Goal: Task Accomplishment & Management: Complete application form

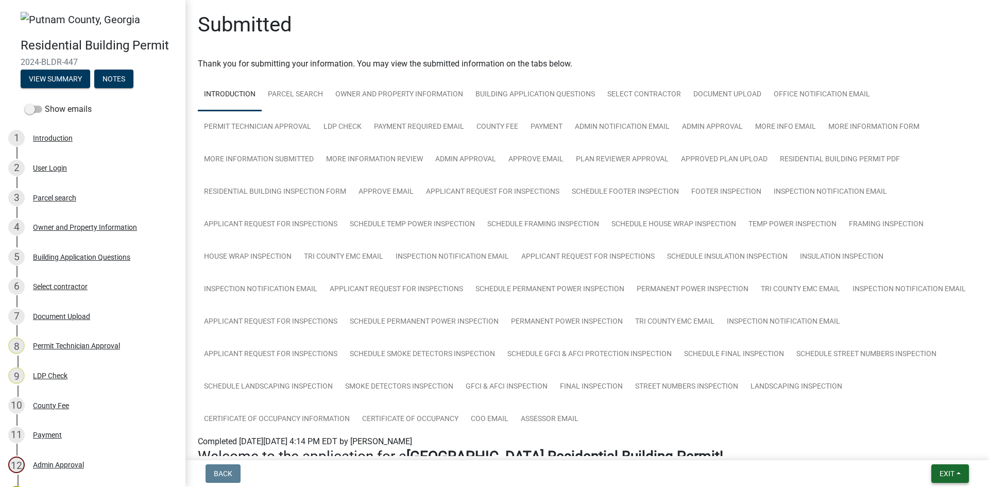
click at [954, 476] on button "Exit" at bounding box center [950, 473] width 38 height 19
click at [946, 456] on button "Save & Exit" at bounding box center [927, 446] width 82 height 25
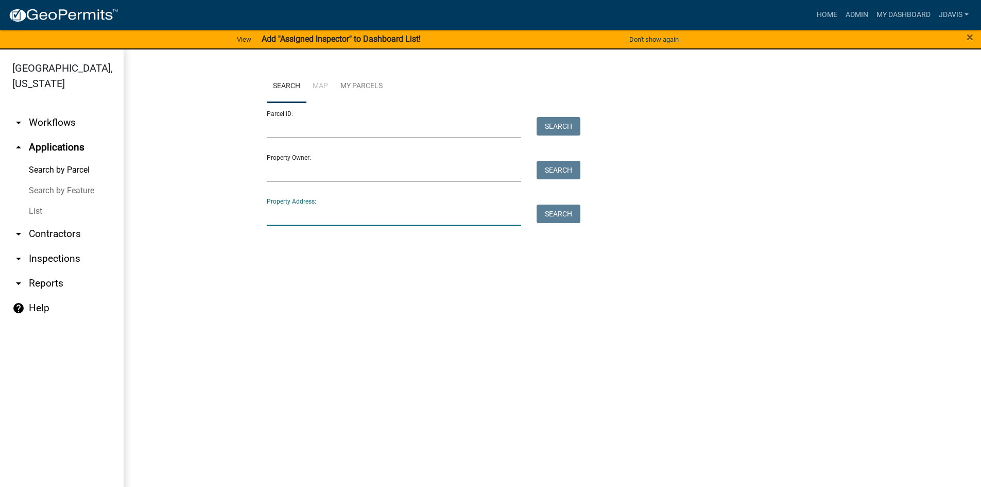
click at [293, 220] on input "Property Address:" at bounding box center [394, 214] width 255 height 21
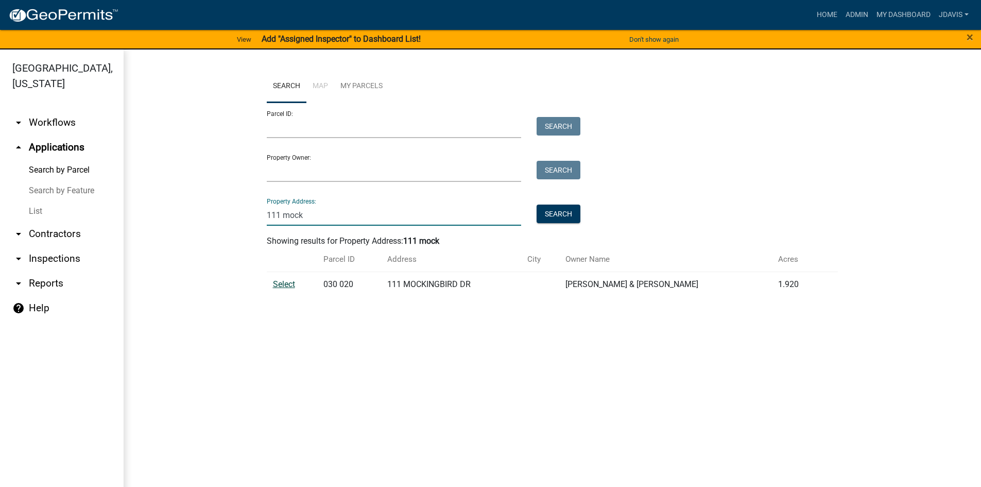
type input "111 mock"
click at [286, 285] on span "Select" at bounding box center [284, 284] width 22 height 10
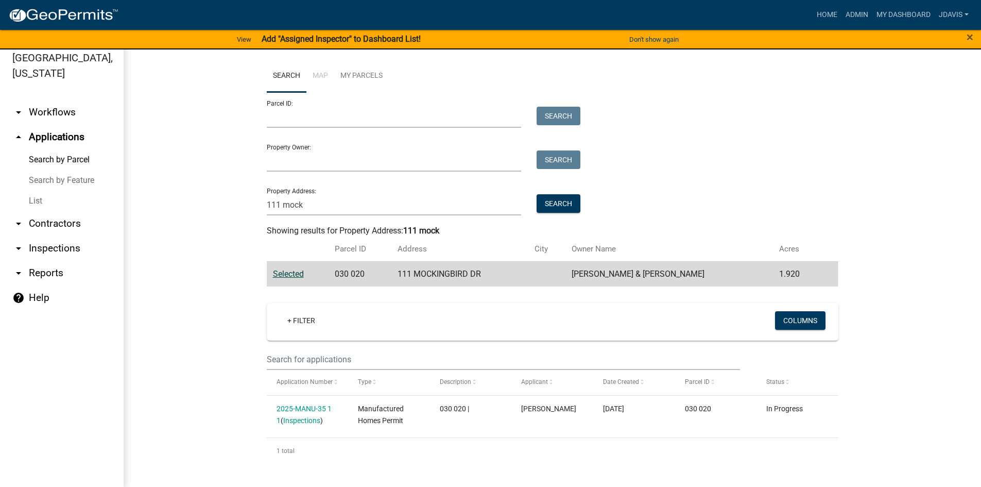
scroll to position [12, 0]
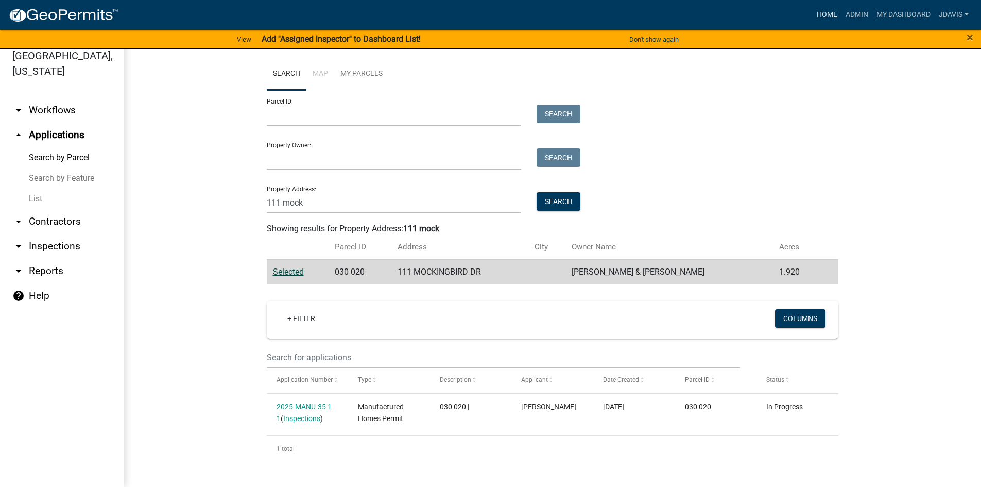
click at [820, 17] on link "Home" at bounding box center [827, 15] width 29 height 20
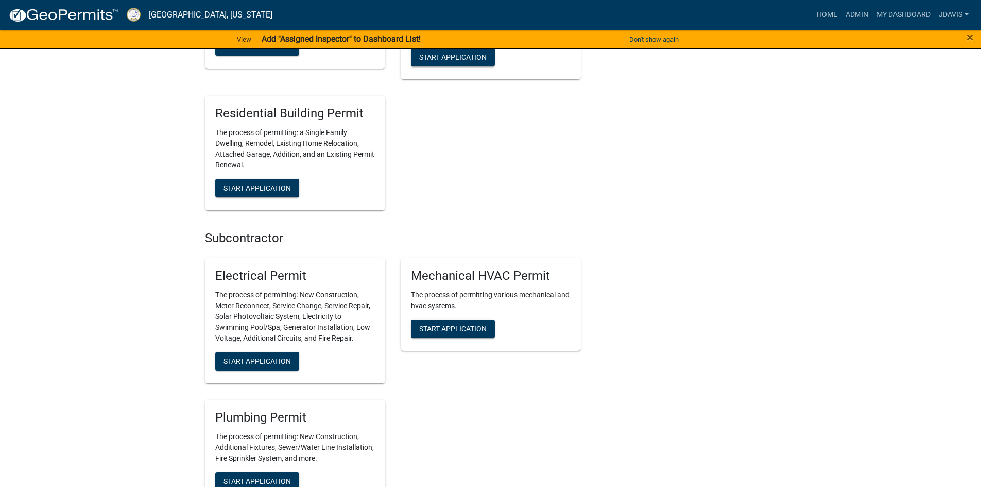
scroll to position [773, 0]
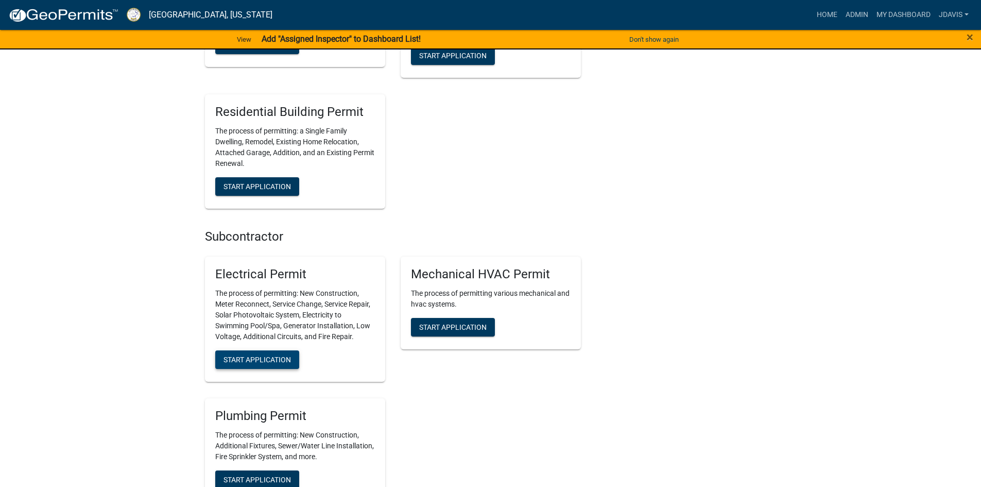
click at [253, 357] on span "Start Application" at bounding box center [257, 359] width 67 height 8
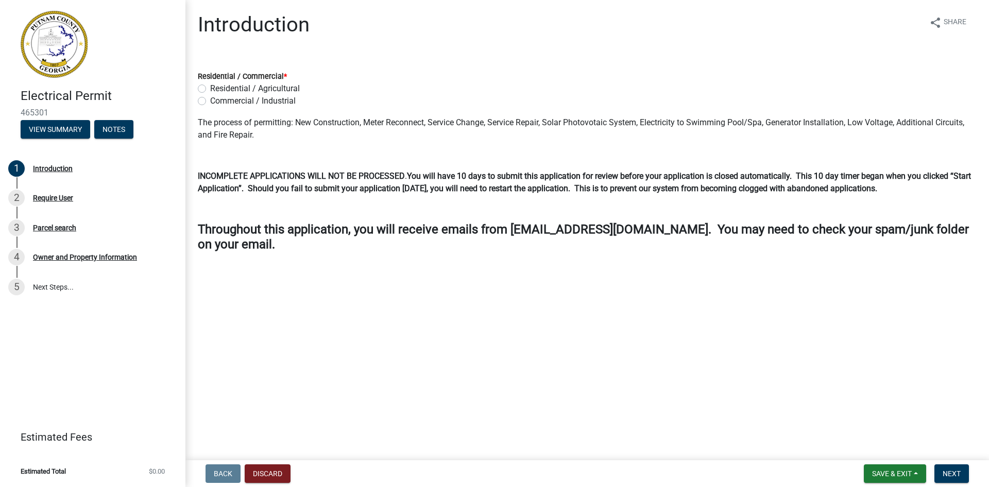
click at [210, 89] on label "Residential / Agricultural" at bounding box center [255, 88] width 90 height 12
click at [210, 89] on input "Residential / Agricultural" at bounding box center [213, 85] width 7 height 7
radio input "true"
click at [948, 469] on span "Next" at bounding box center [951, 473] width 18 height 8
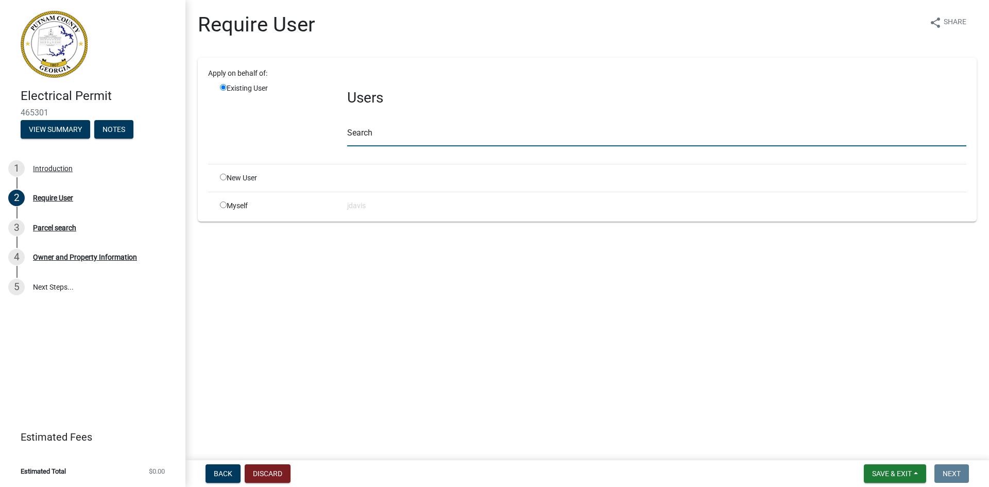
click at [372, 139] on input "text" at bounding box center [656, 135] width 619 height 21
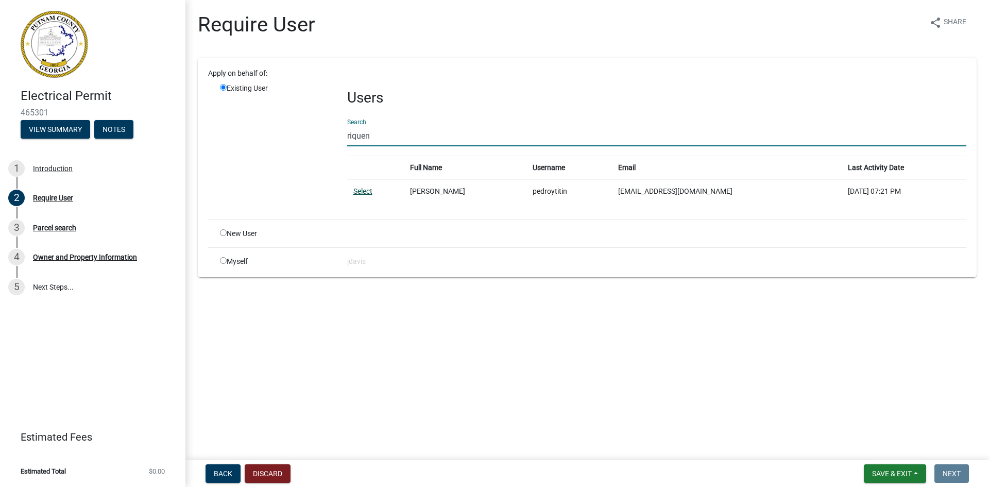
type input "riquen"
click at [370, 192] on link "Select" at bounding box center [362, 191] width 19 height 8
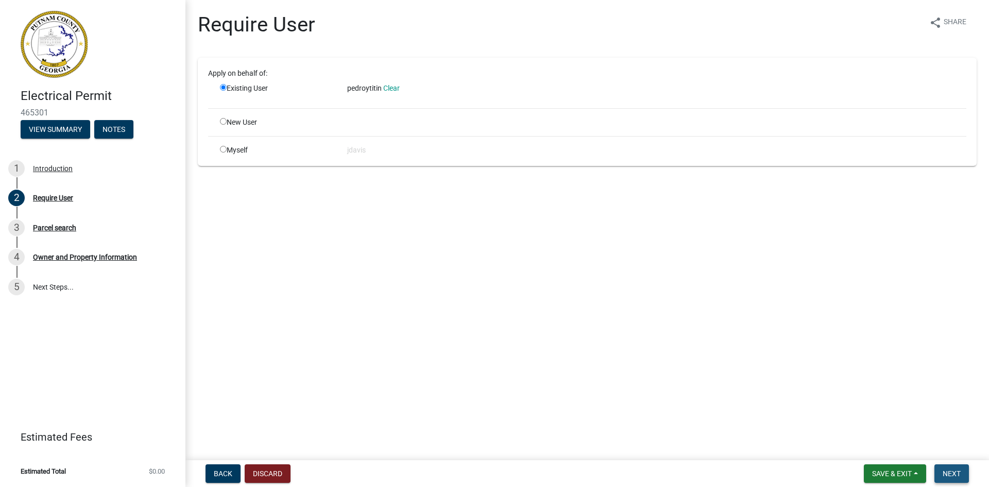
click at [963, 469] on button "Next" at bounding box center [951, 473] width 35 height 19
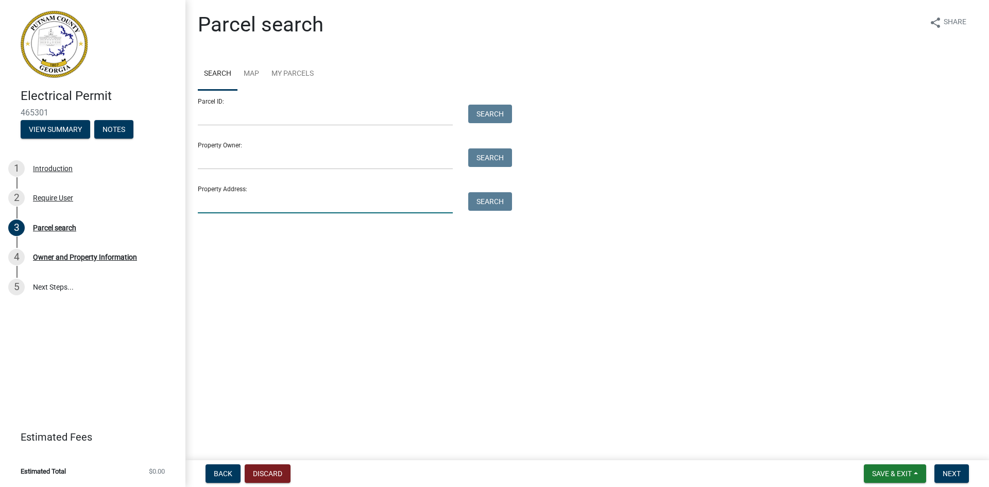
click at [280, 195] on input "Property Address:" at bounding box center [325, 202] width 255 height 21
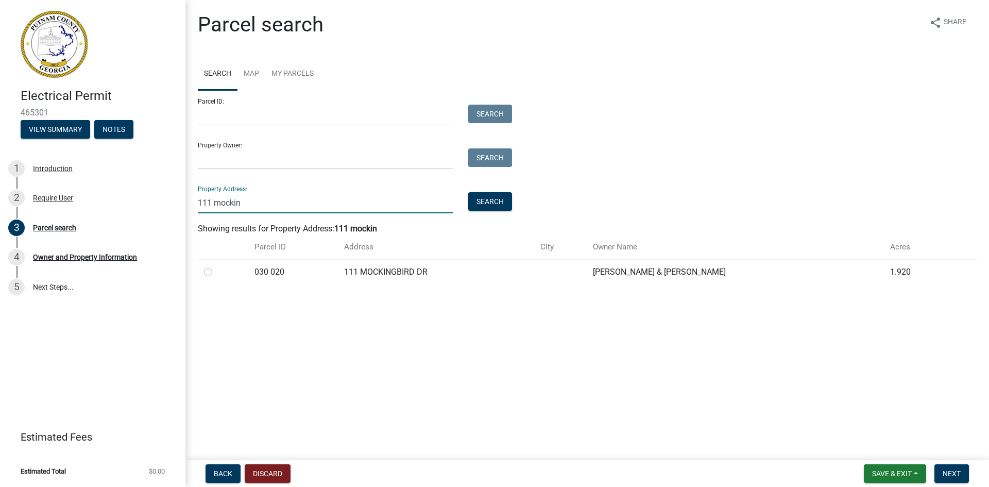
type input "111 mockin"
click at [216, 266] on label at bounding box center [216, 266] width 0 height 0
click at [216, 270] on 020 "radio" at bounding box center [219, 269] width 7 height 7
radio 020 "true"
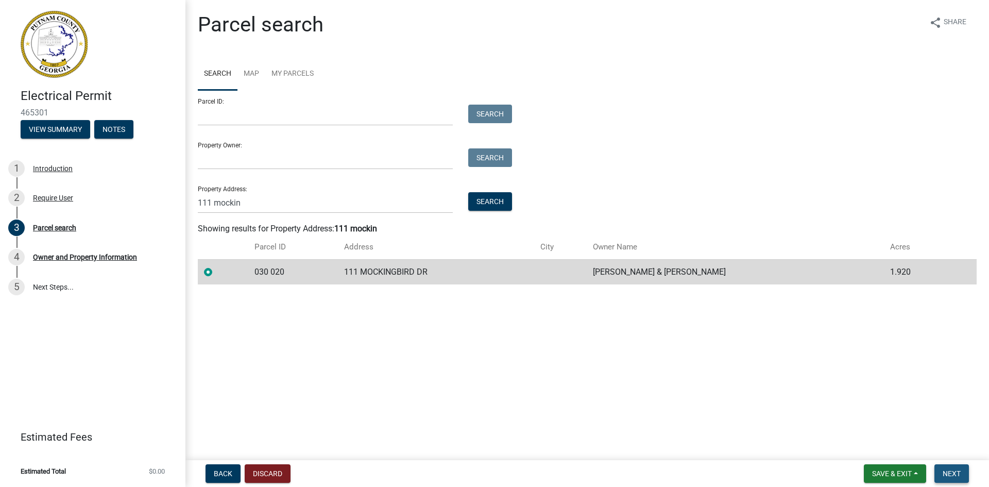
click at [957, 475] on span "Next" at bounding box center [951, 473] width 18 height 8
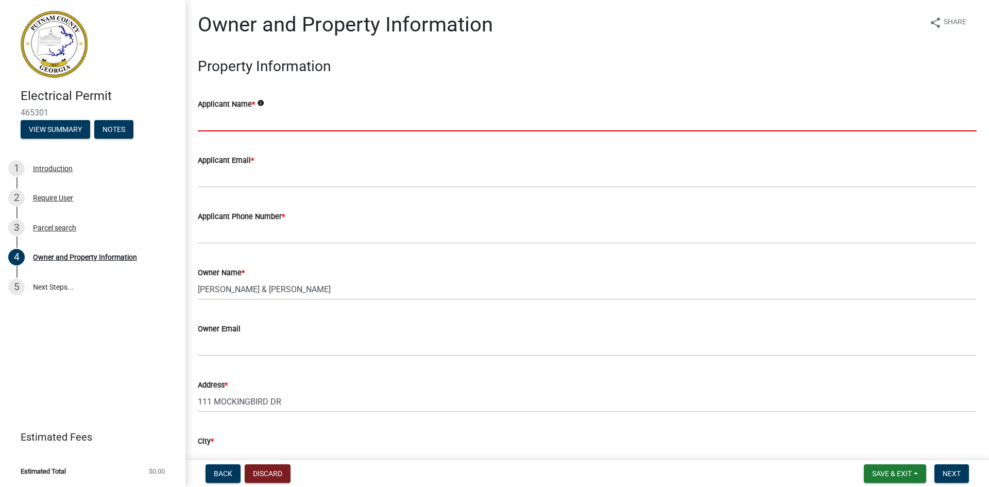
click at [407, 122] on input "Applicant Name *" at bounding box center [587, 120] width 779 height 21
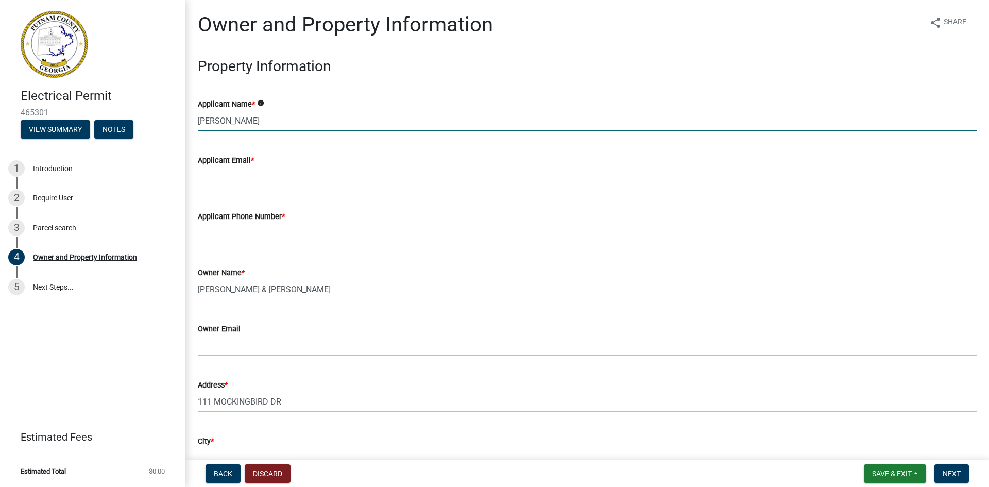
type input "[PERSON_NAME]"
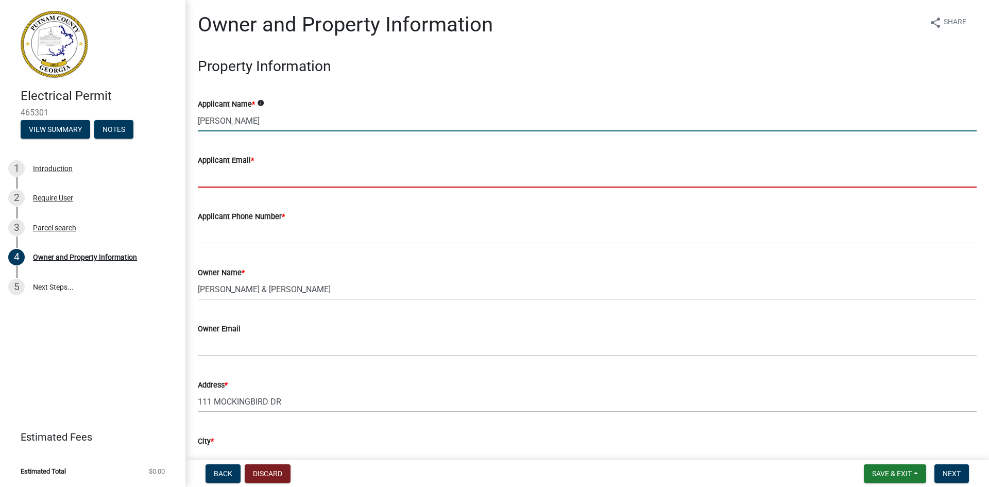
click at [264, 183] on input "Applicant Email *" at bounding box center [587, 176] width 779 height 21
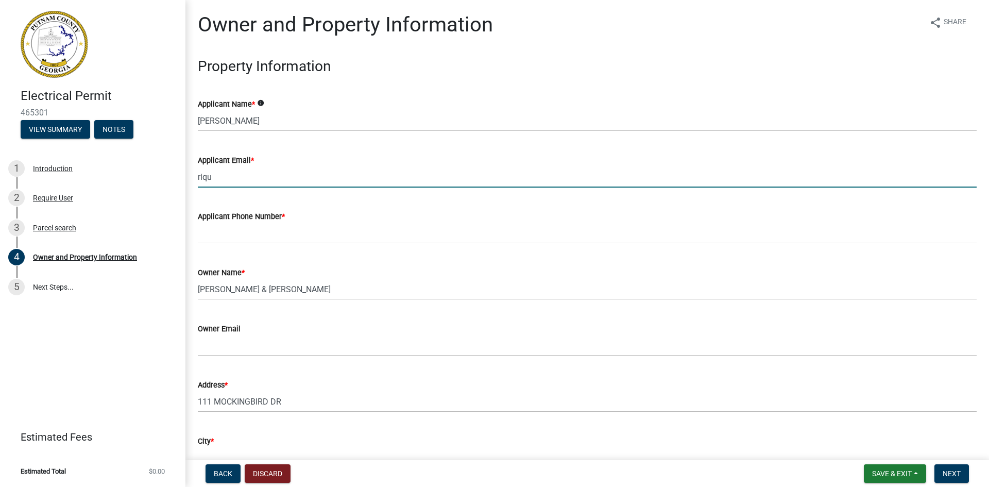
type input "[EMAIL_ADDRESS][DOMAIN_NAME]"
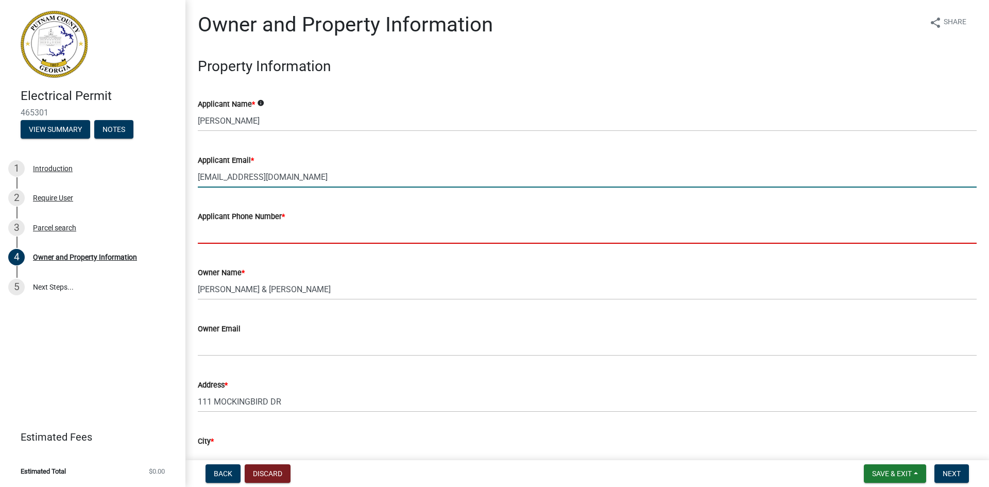
click at [241, 233] on input "Applicant Phone Number *" at bounding box center [587, 232] width 779 height 21
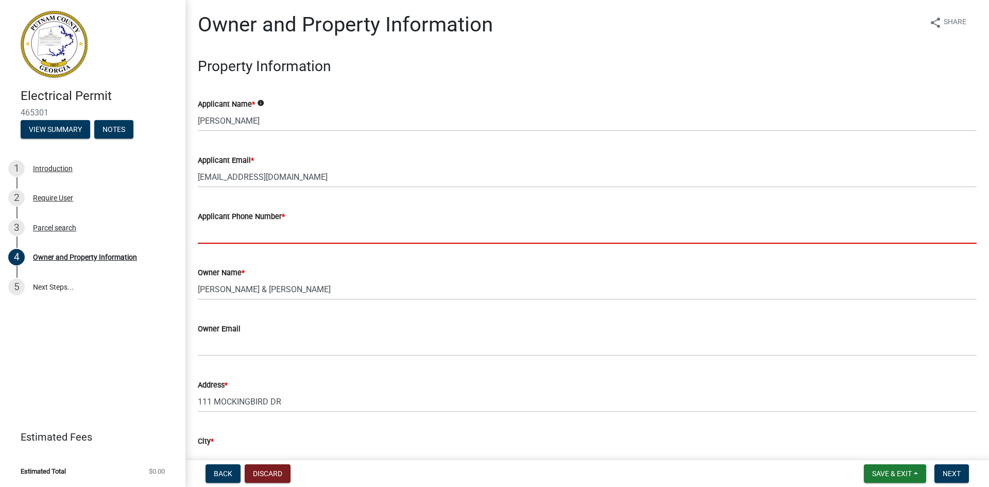
type input "7"
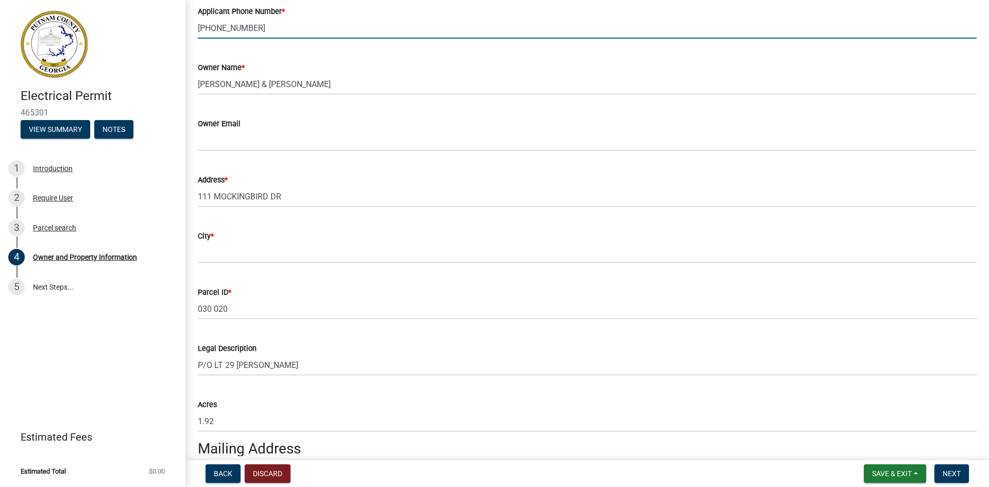
scroll to position [206, 0]
type input "[PHONE_NUMBER]"
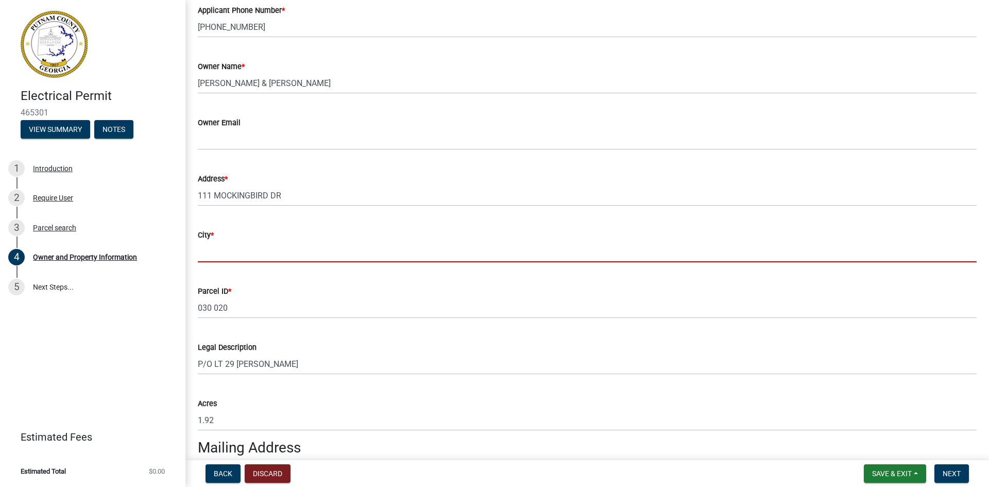
click at [229, 255] on input "City *" at bounding box center [587, 251] width 779 height 21
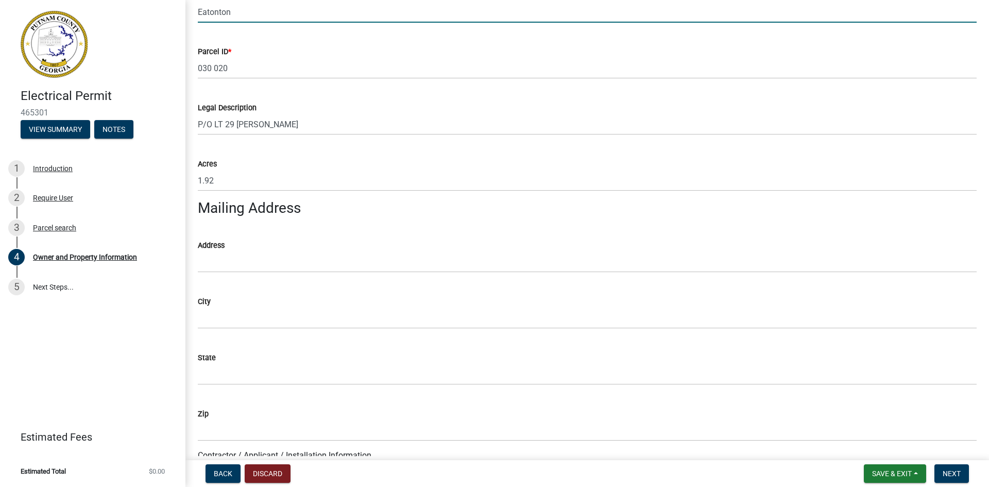
scroll to position [464, 0]
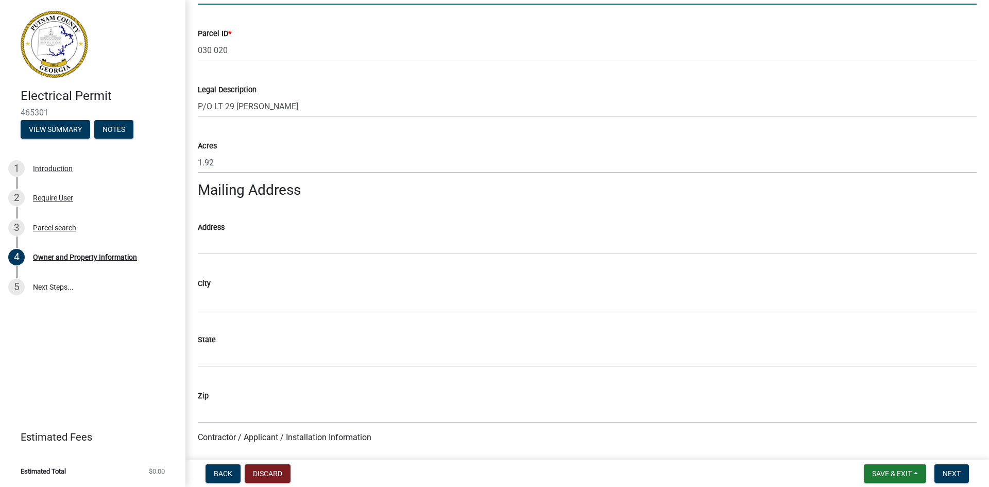
type input "Eatonton"
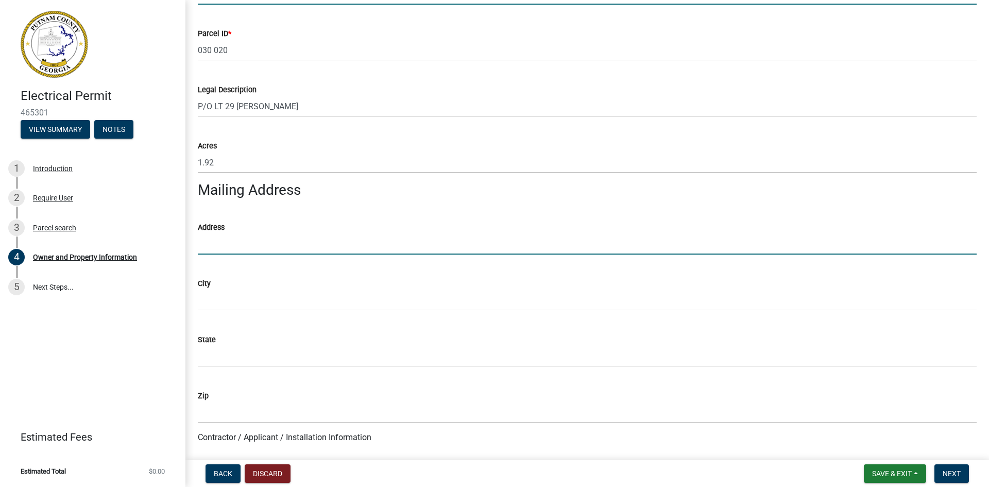
click at [209, 237] on input "Address" at bounding box center [587, 243] width 779 height 21
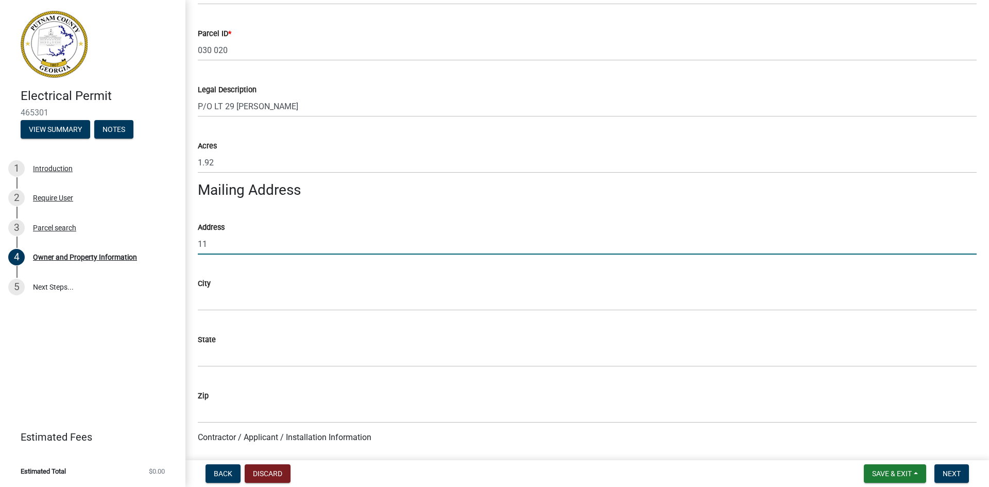
type input "1"
type input "[STREET_ADDRESS][PERSON_NAME]"
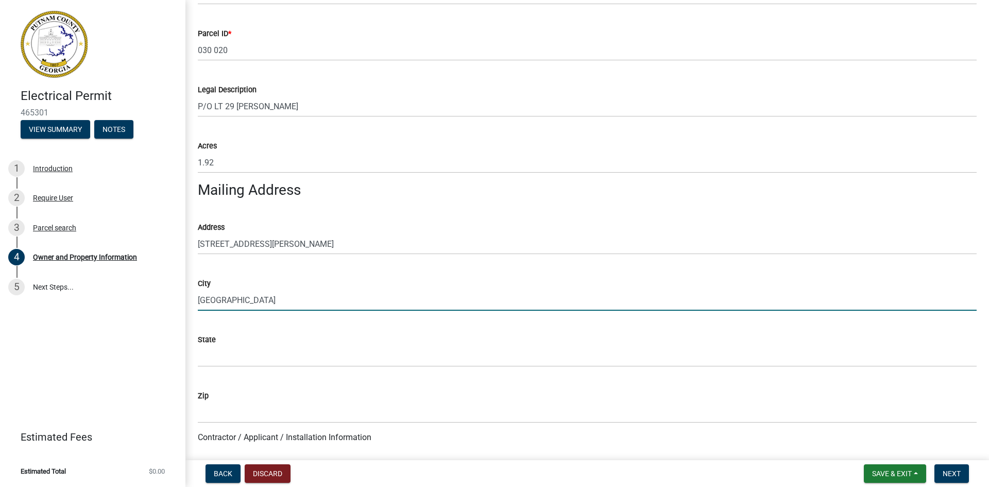
type input "[GEOGRAPHIC_DATA]"
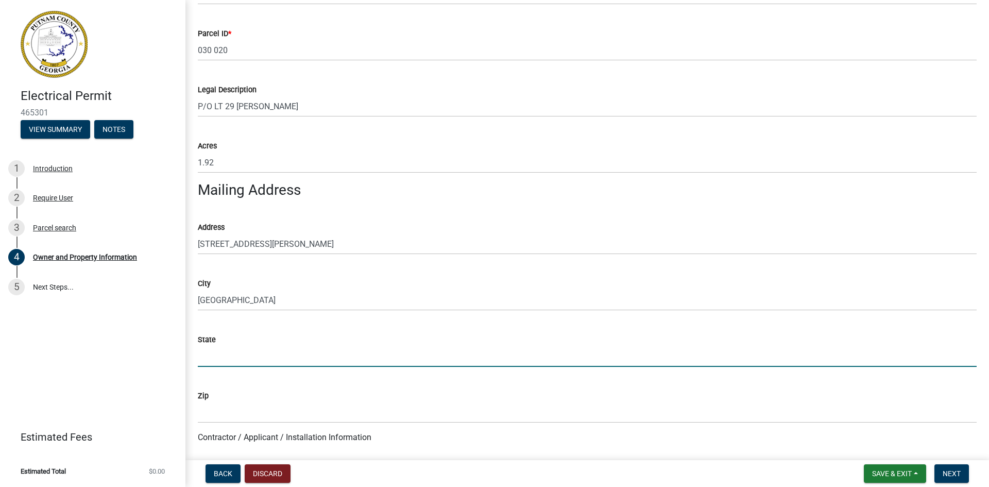
type input "g"
type input "FL"
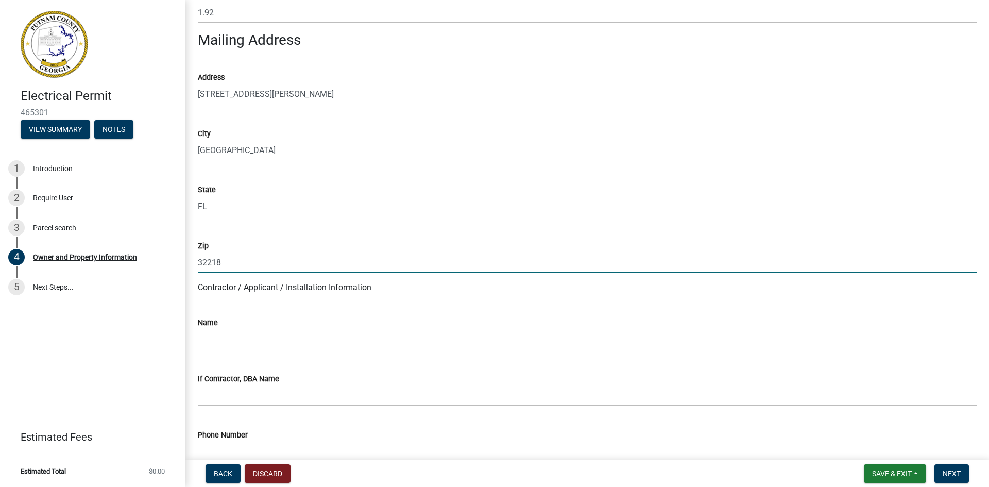
scroll to position [618, 0]
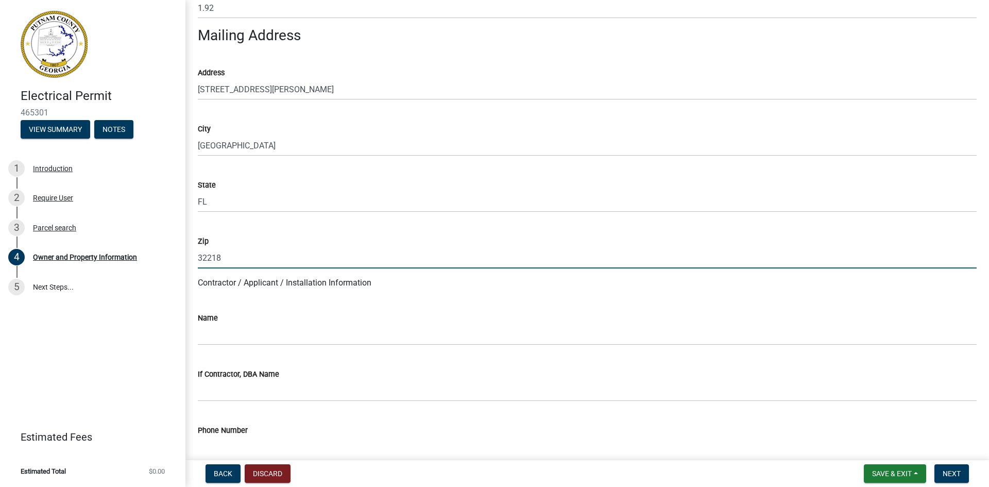
type input "32218"
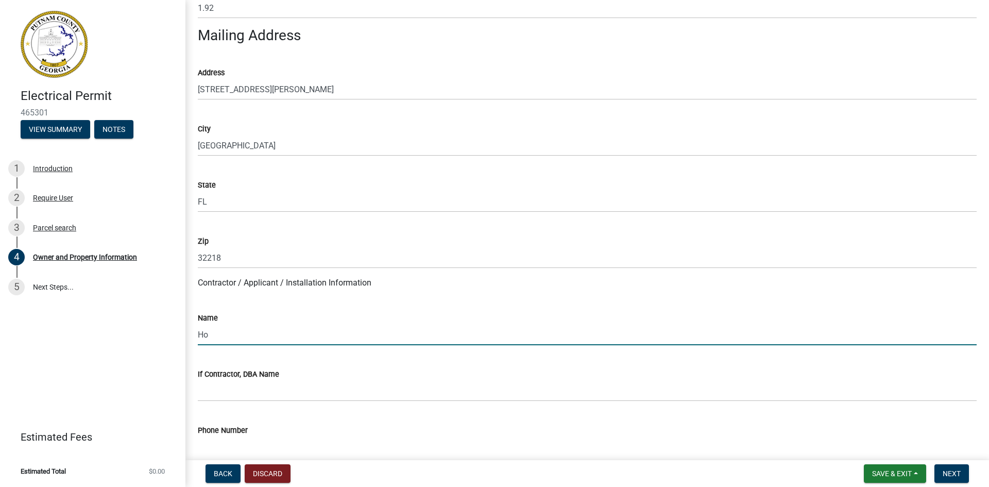
type input "Homeowner"
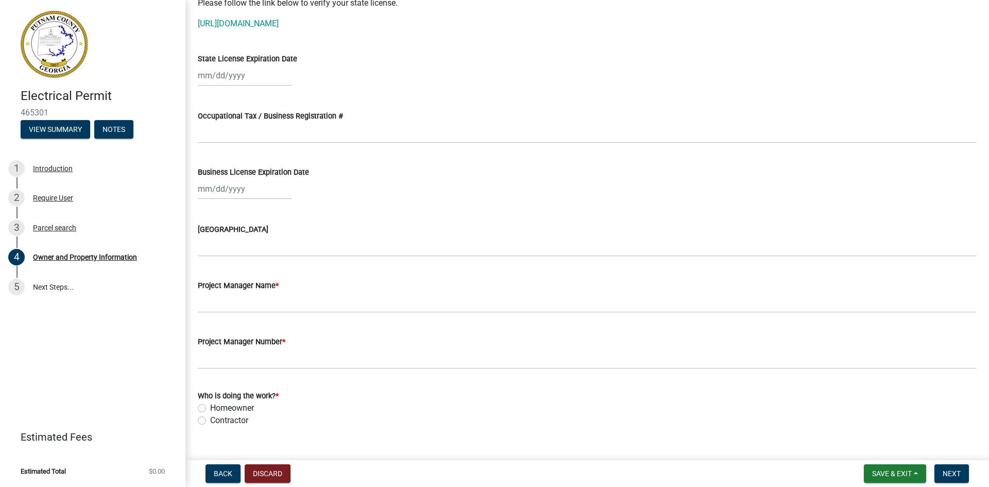
scroll to position [1442, 0]
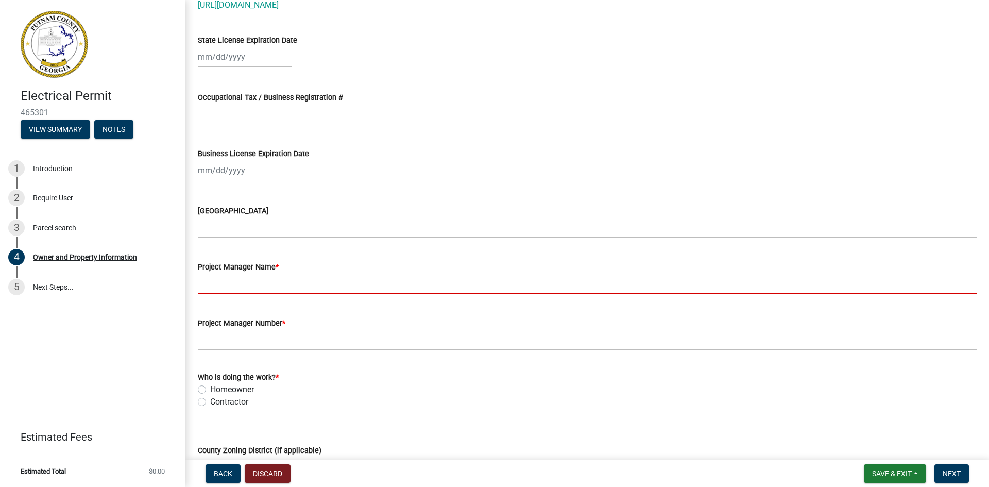
click at [241, 282] on input "Project Manager Name *" at bounding box center [587, 283] width 779 height 21
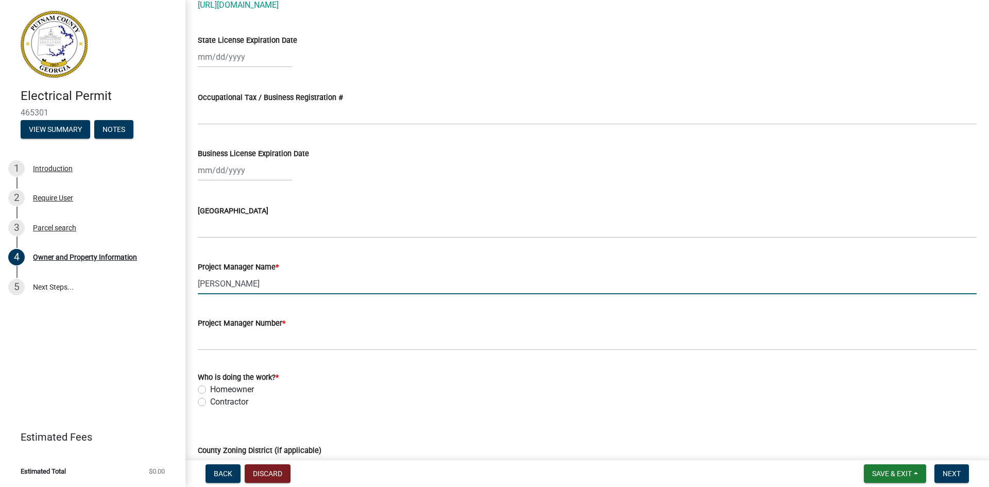
type input "[PERSON_NAME]"
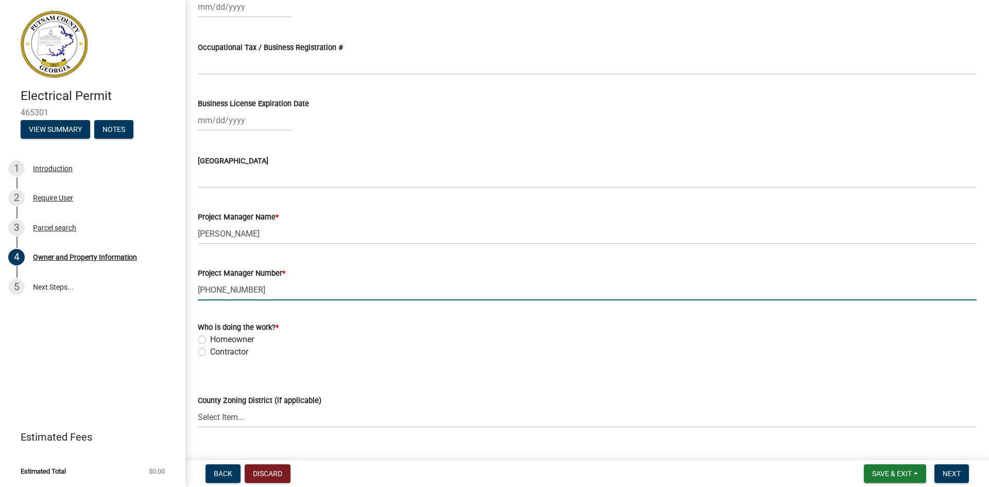
scroll to position [1648, 0]
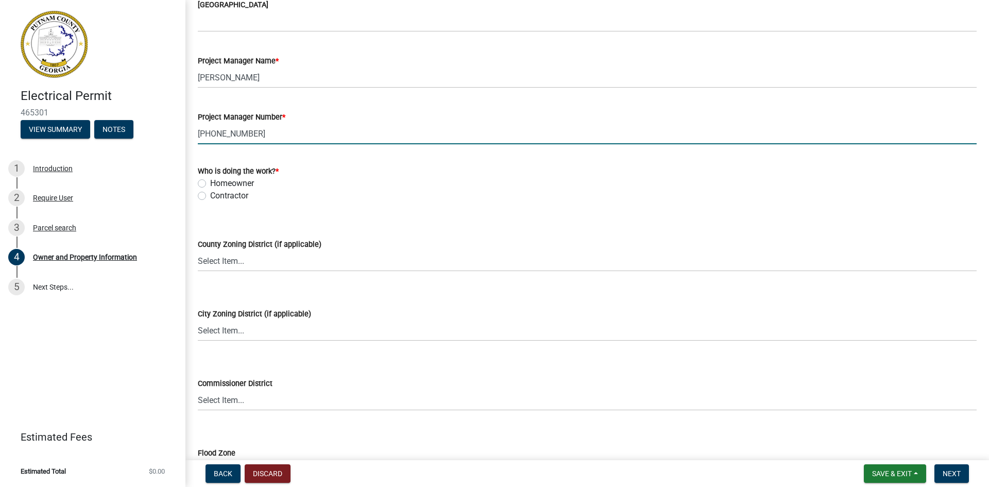
type input "[PHONE_NUMBER]"
click at [210, 179] on label "Homeowner" at bounding box center [232, 183] width 44 height 12
click at [210, 179] on input "Homeowner" at bounding box center [213, 180] width 7 height 7
radio input "true"
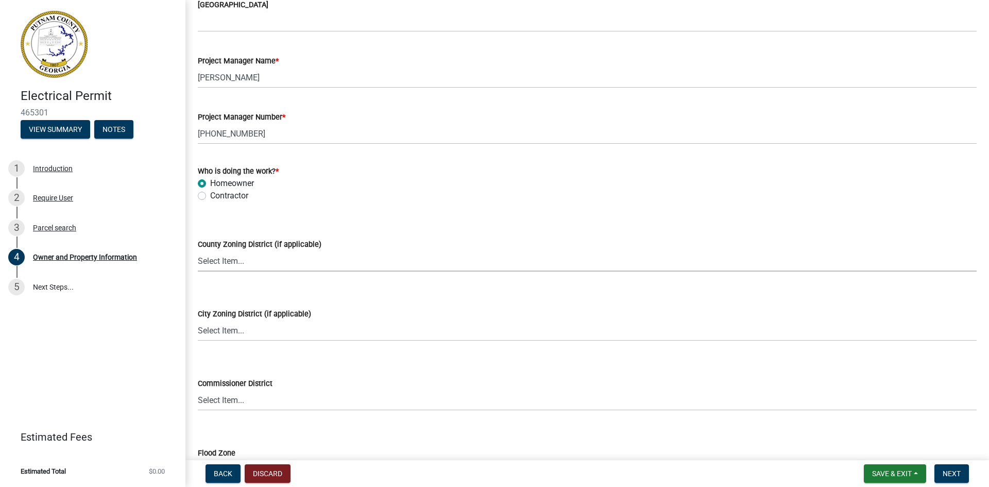
click at [226, 261] on select "Select Item... AG-1 R-1R R-1 R-2 MHP RM-1 RM-3 C-1 C-2 I-M PUD N/A" at bounding box center [587, 260] width 779 height 21
click at [198, 250] on select "Select Item... AG-1 R-1R R-1 R-2 MHP RM-1 RM-3 C-1 C-2 I-M PUD N/A" at bounding box center [587, 260] width 779 height 21
select select "78bfdc44-73ff-456e-a557-d4c99b9c08be"
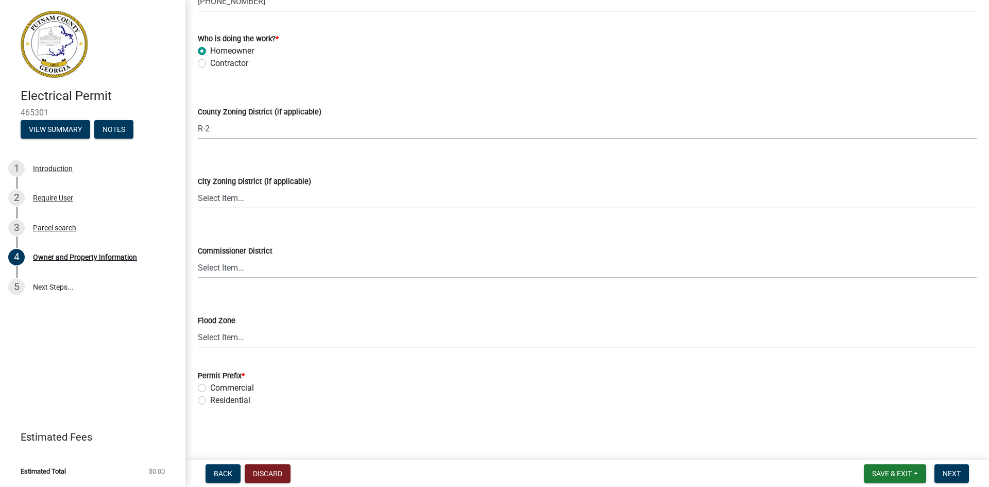
click at [210, 399] on label "Residential" at bounding box center [230, 400] width 40 height 12
click at [210, 399] on input "Residential" at bounding box center [213, 397] width 7 height 7
radio input "true"
click at [952, 471] on span "Next" at bounding box center [951, 473] width 18 height 8
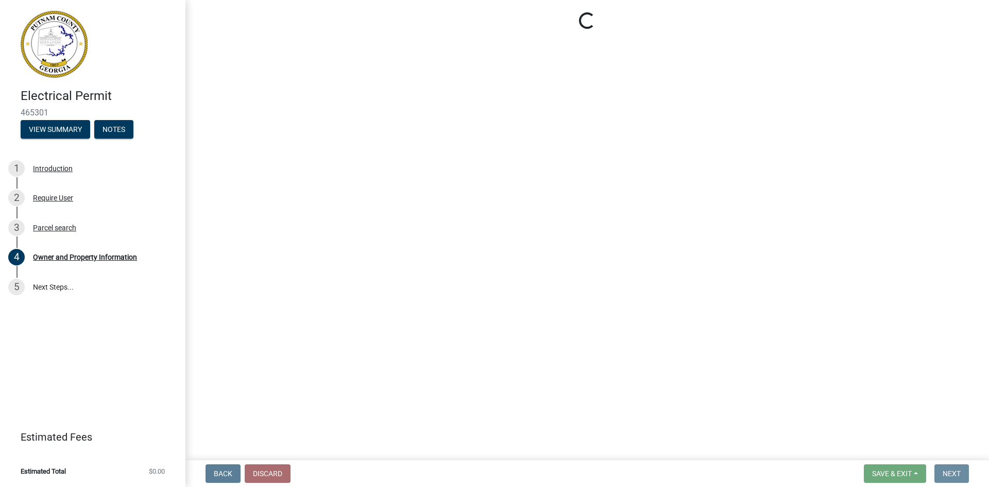
scroll to position [0, 0]
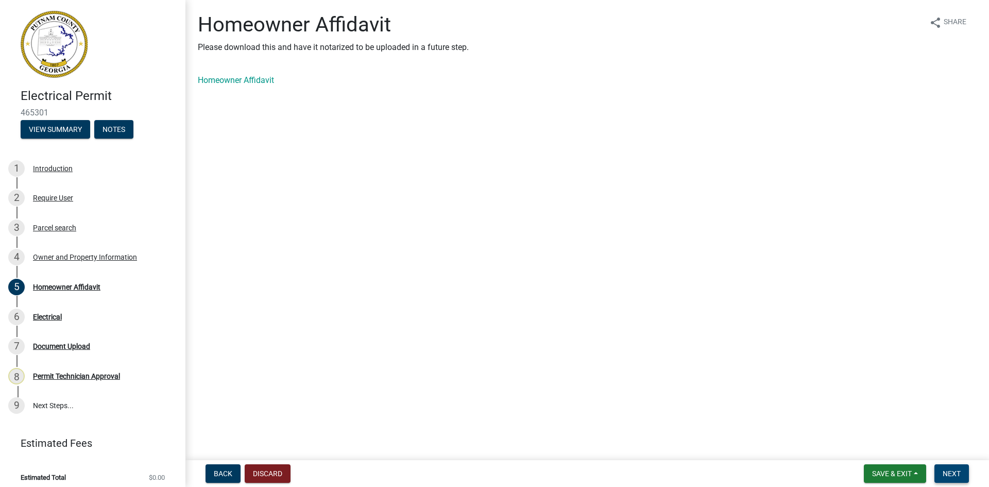
click at [951, 473] on span "Next" at bounding box center [951, 473] width 18 height 8
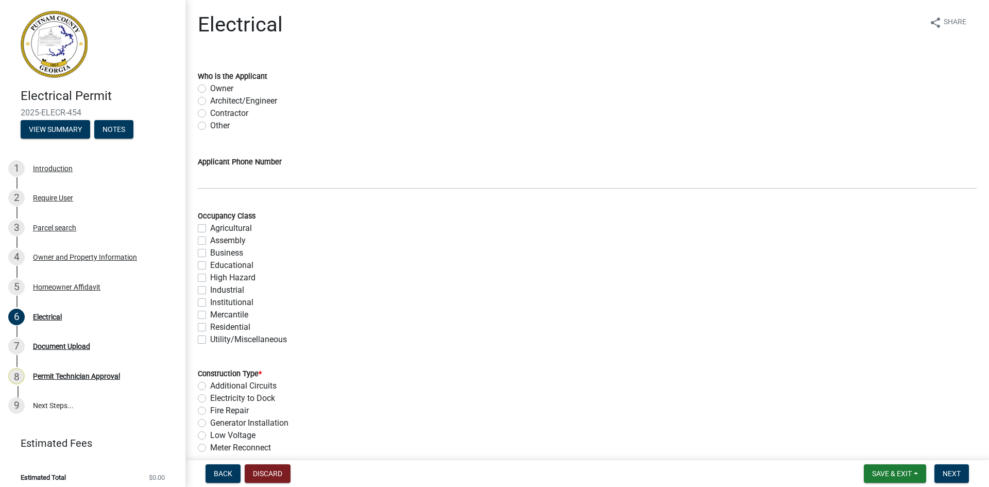
click at [210, 89] on label "Owner" at bounding box center [221, 88] width 23 height 12
click at [210, 89] on input "Owner" at bounding box center [213, 85] width 7 height 7
radio input "true"
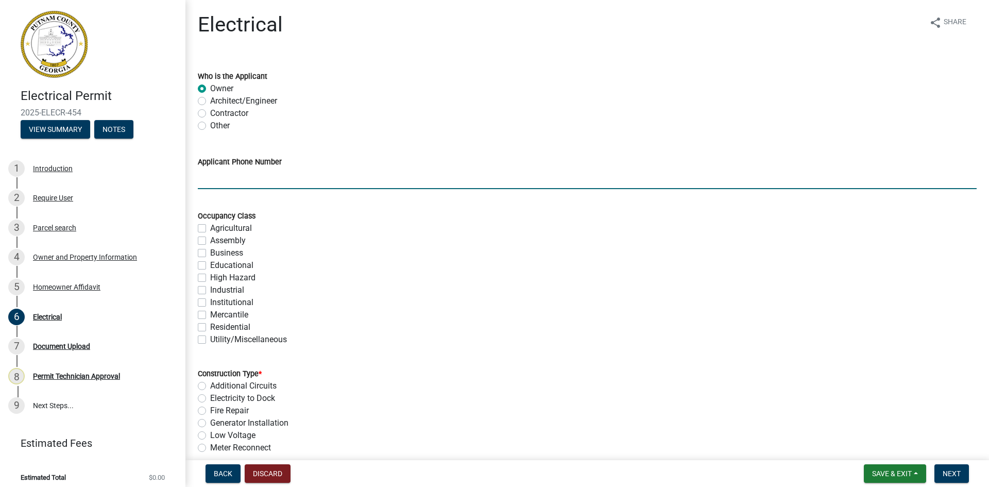
click at [246, 184] on input "Applicant Phone Number" at bounding box center [587, 178] width 779 height 21
type input "[PHONE_NUMBER]"
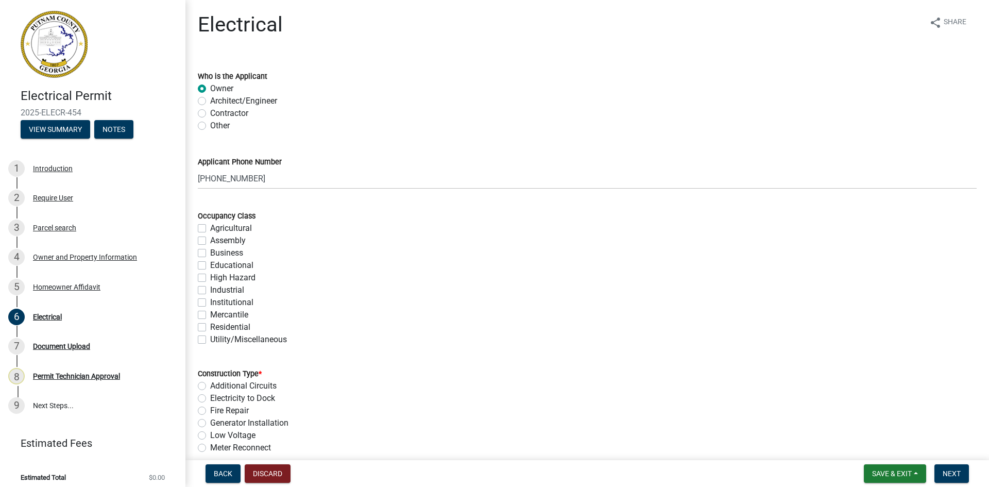
click at [210, 324] on label "Residential" at bounding box center [230, 327] width 40 height 12
click at [210, 324] on input "Residential" at bounding box center [213, 324] width 7 height 7
checkbox input "true"
checkbox input "false"
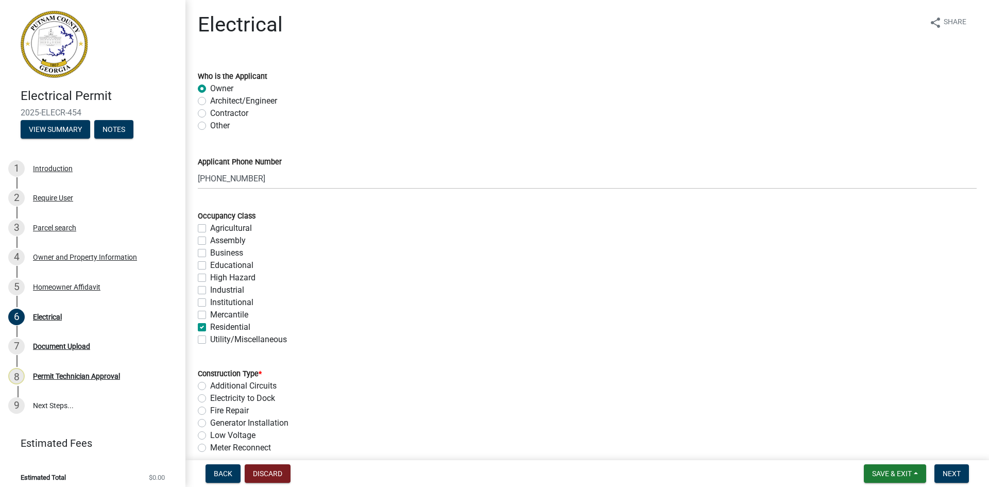
checkbox input "false"
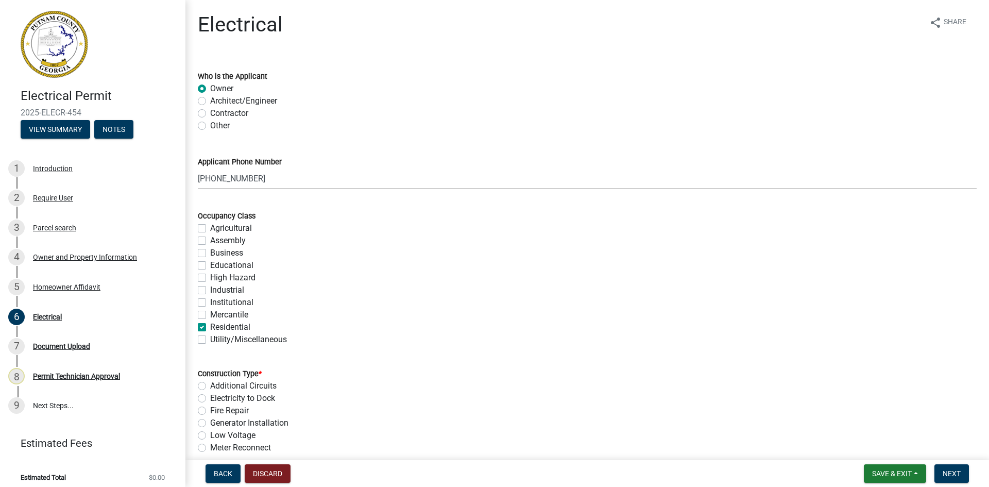
checkbox input "false"
checkbox input "true"
checkbox input "false"
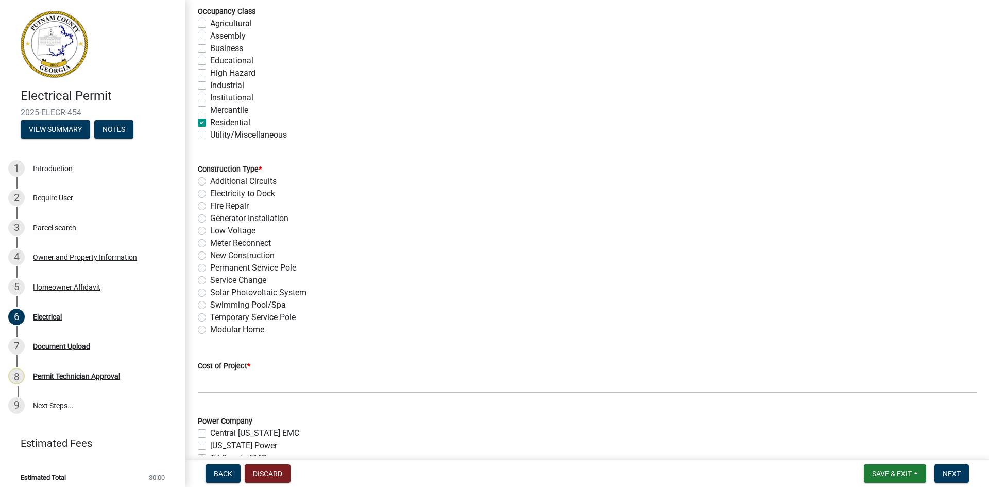
scroll to position [206, 0]
click at [210, 319] on label "Temporary Service Pole" at bounding box center [252, 316] width 85 height 12
click at [210, 316] on input "Temporary Service Pole" at bounding box center [213, 313] width 7 height 7
radio input "true"
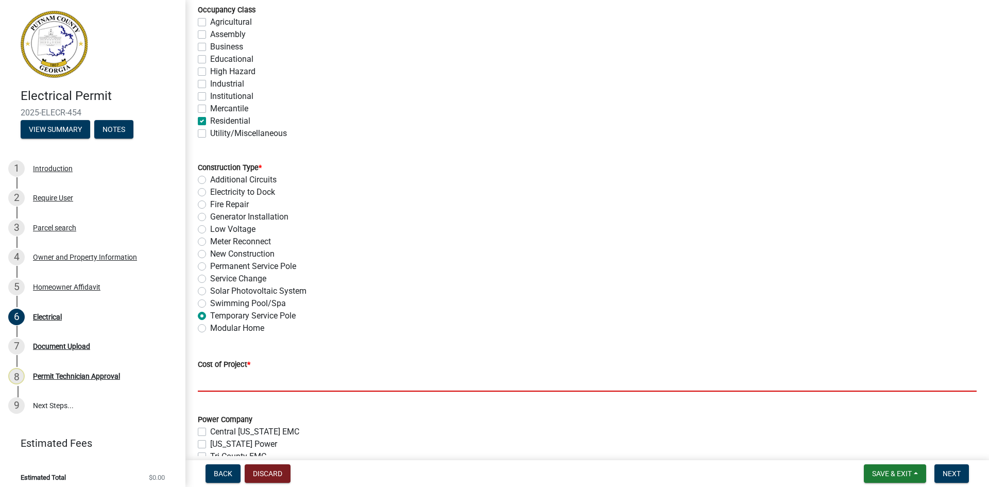
click at [221, 373] on input "text" at bounding box center [587, 380] width 779 height 21
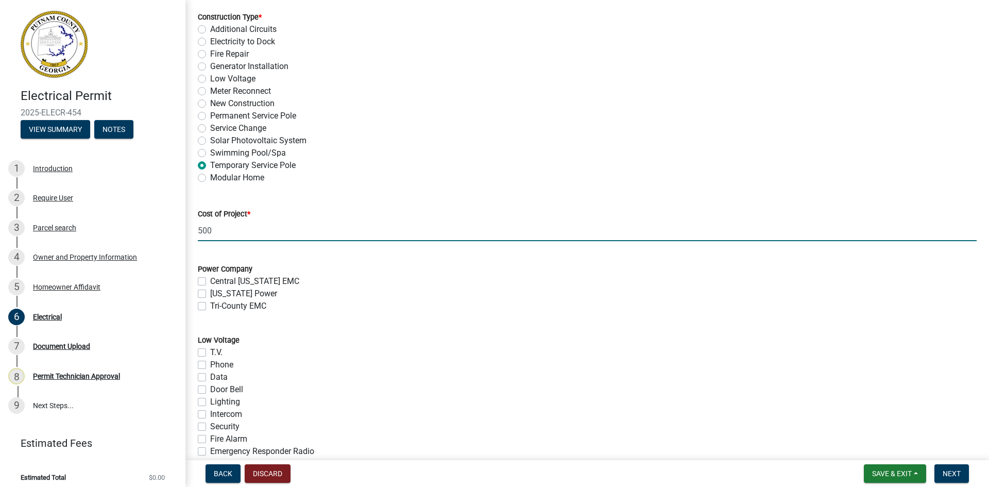
scroll to position [361, 0]
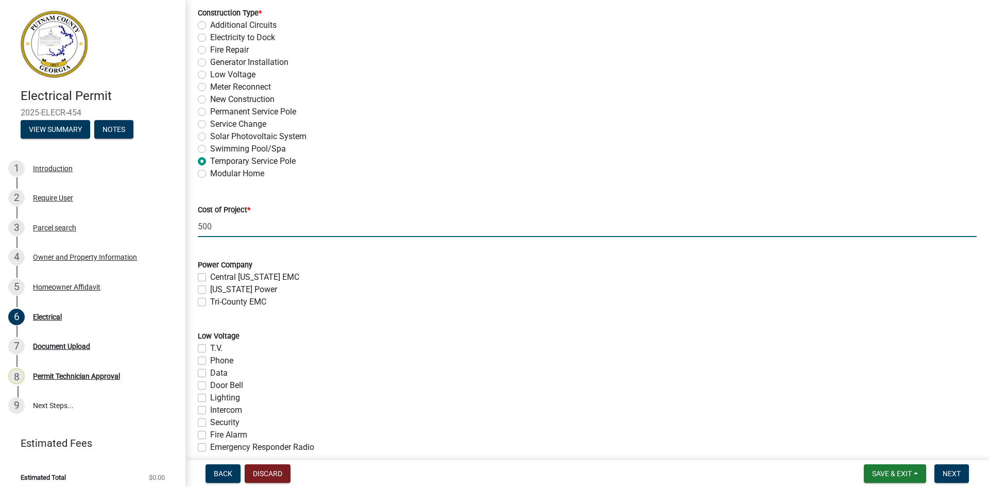
type input "500"
click at [210, 303] on label "Tri-County EMC" at bounding box center [238, 302] width 56 height 12
click at [210, 302] on input "Tri-County EMC" at bounding box center [213, 299] width 7 height 7
checkbox input "true"
checkbox input "false"
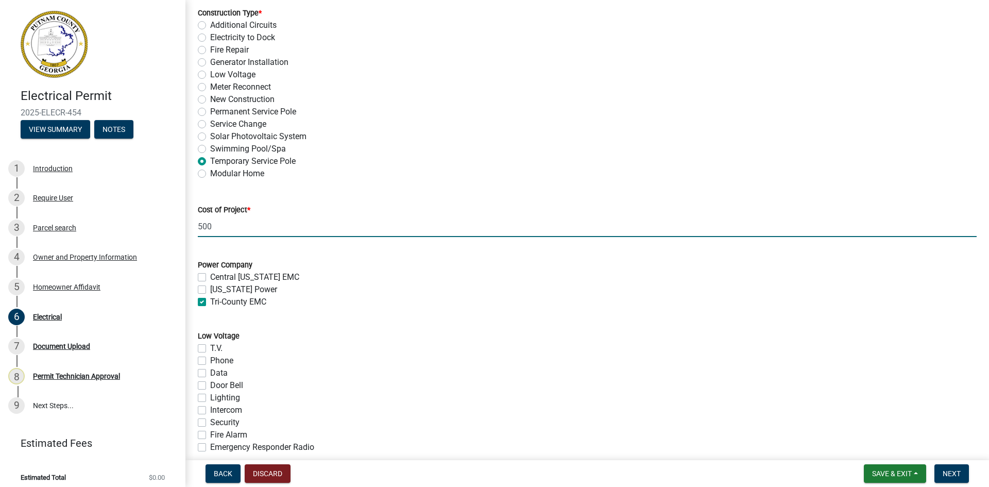
checkbox input "false"
checkbox input "true"
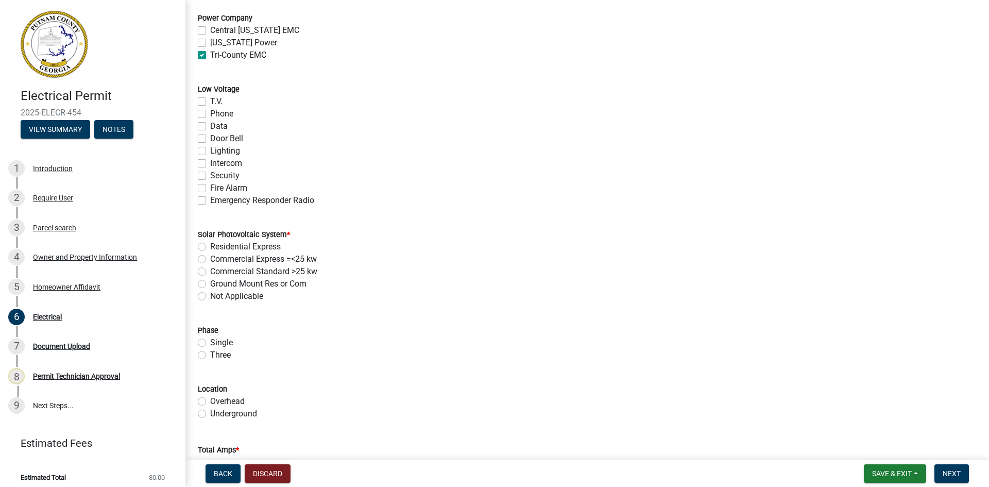
scroll to position [618, 0]
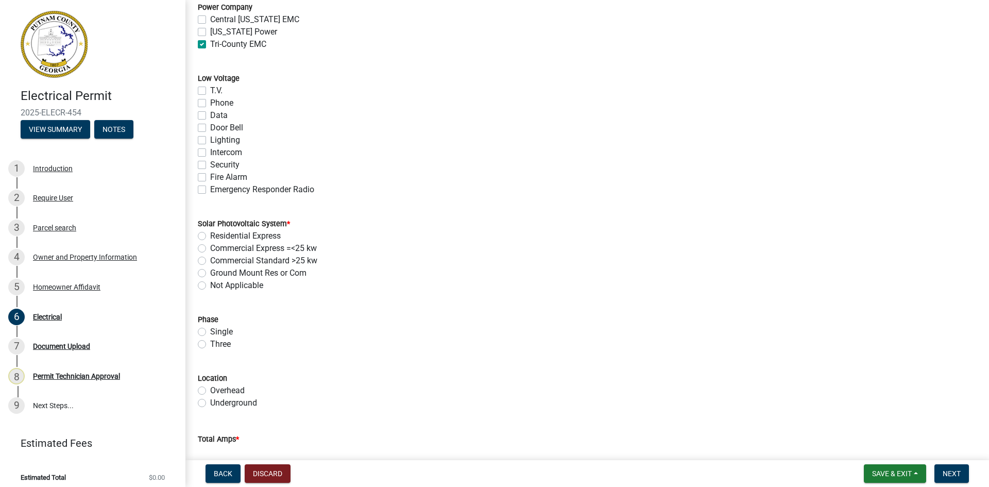
click at [210, 235] on label "Residential Express" at bounding box center [245, 236] width 71 height 12
click at [210, 235] on input "Residential Express" at bounding box center [213, 233] width 7 height 7
radio input "true"
click at [205, 289] on div "Not Applicable" at bounding box center [587, 285] width 779 height 12
click at [210, 285] on label "Not Applicable" at bounding box center [236, 285] width 53 height 12
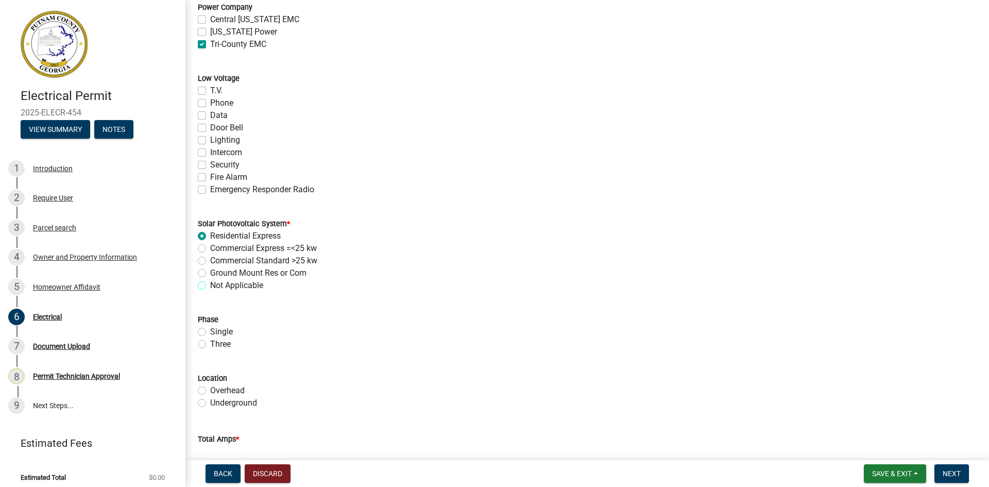
click at [210, 285] on input "Not Applicable" at bounding box center [213, 282] width 7 height 7
radio input "true"
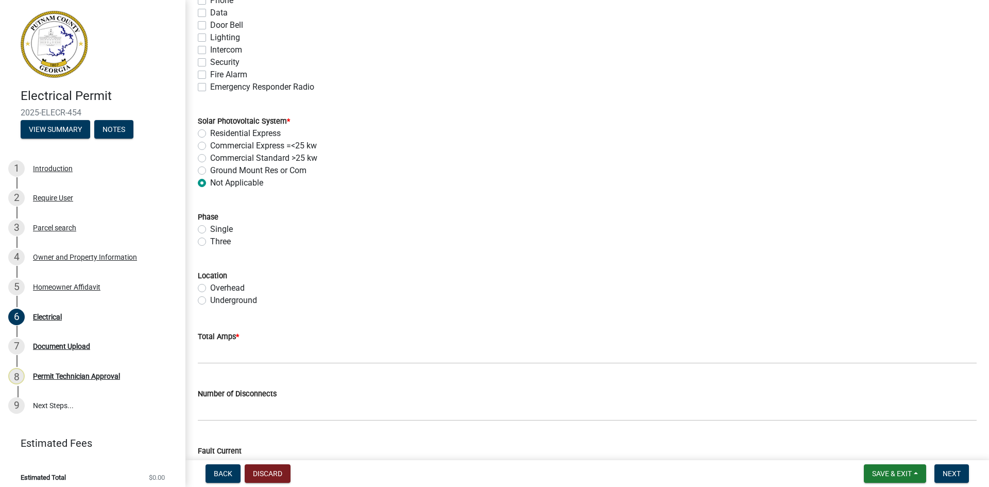
scroll to position [721, 0]
click at [210, 289] on label "Overhead" at bounding box center [227, 287] width 35 height 12
click at [210, 288] on input "Overhead" at bounding box center [213, 284] width 7 height 7
radio input "true"
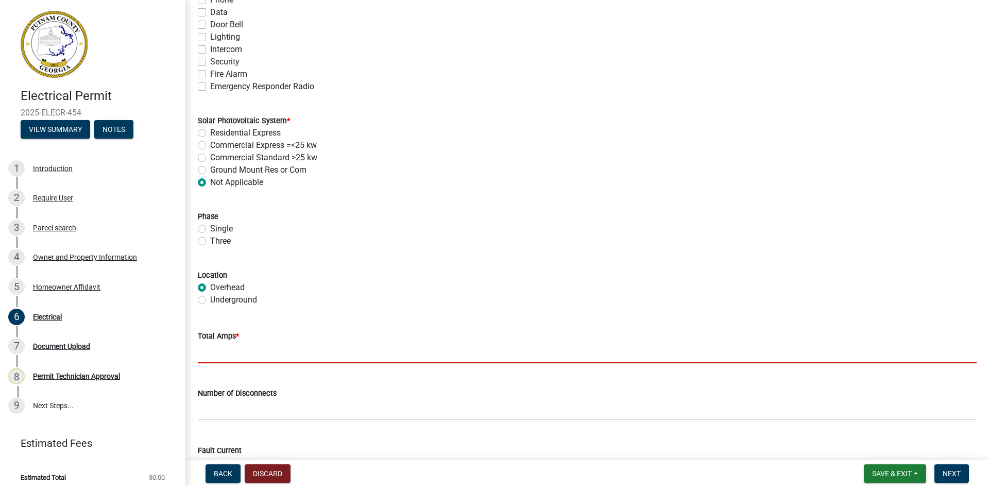
click at [212, 347] on input "text" at bounding box center [587, 352] width 779 height 21
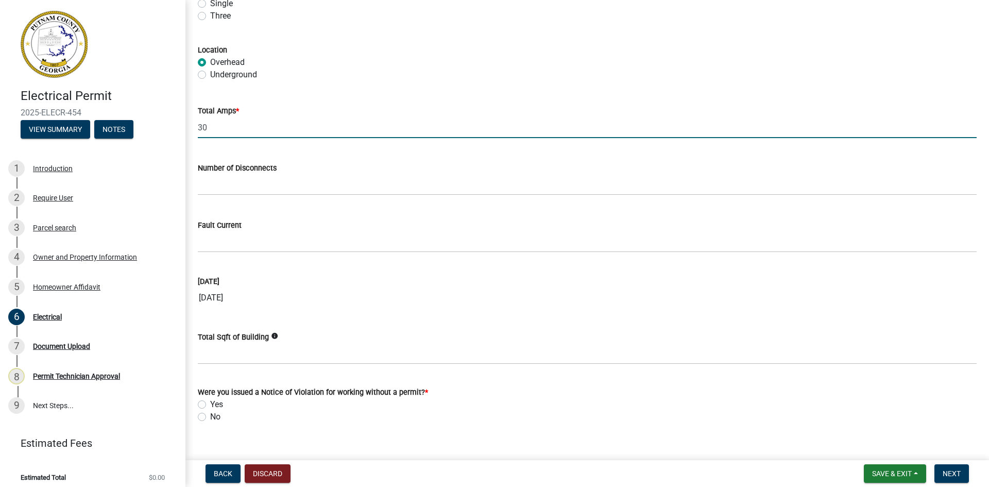
scroll to position [963, 0]
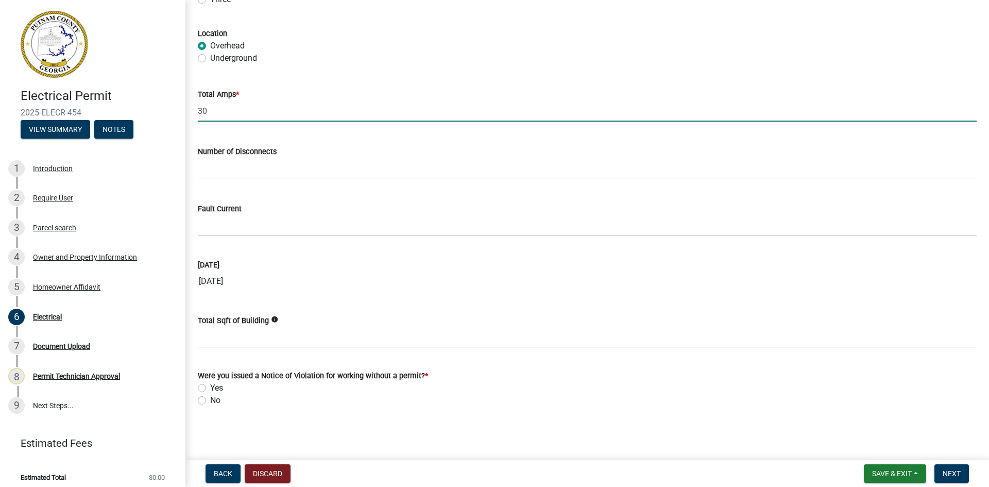
type input "30"
click at [210, 400] on label "No" at bounding box center [215, 400] width 10 height 12
click at [210, 400] on input "No" at bounding box center [213, 397] width 7 height 7
radio input "true"
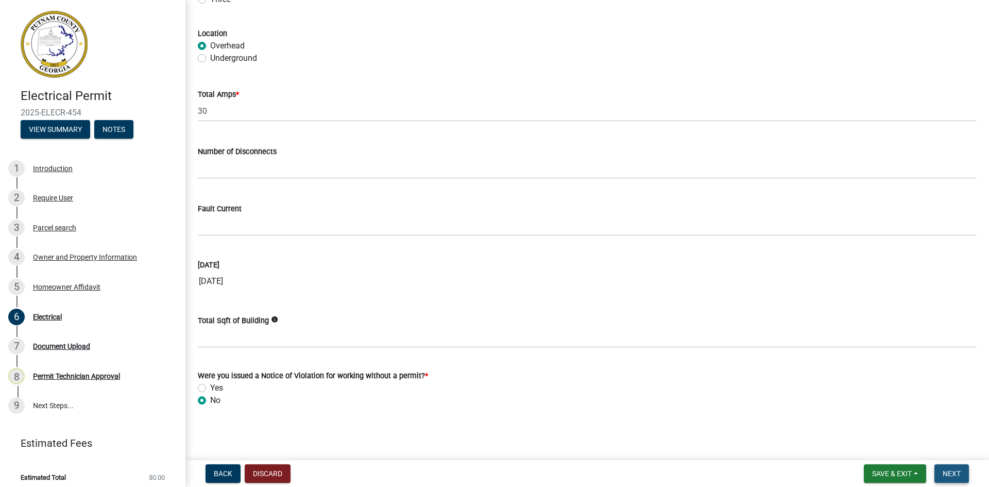
click at [953, 473] on span "Next" at bounding box center [951, 473] width 18 height 8
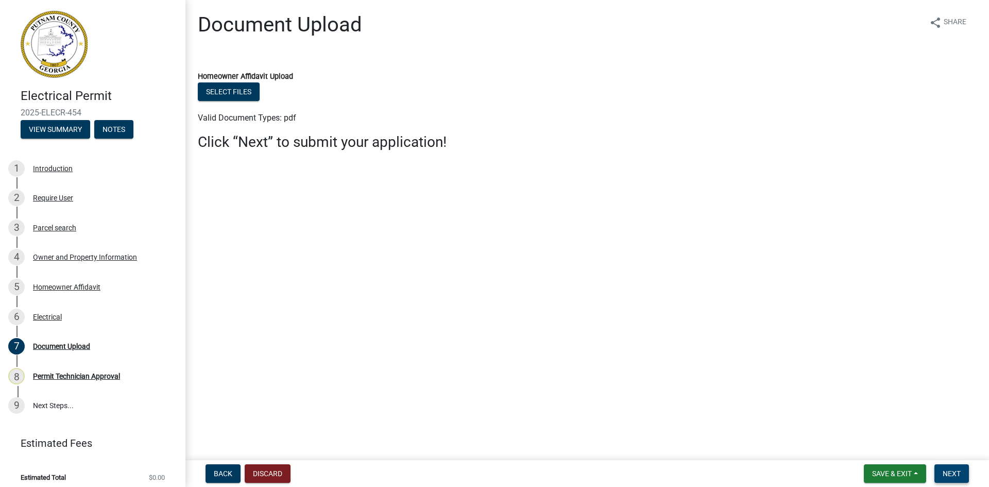
click at [961, 475] on span "Next" at bounding box center [951, 473] width 18 height 8
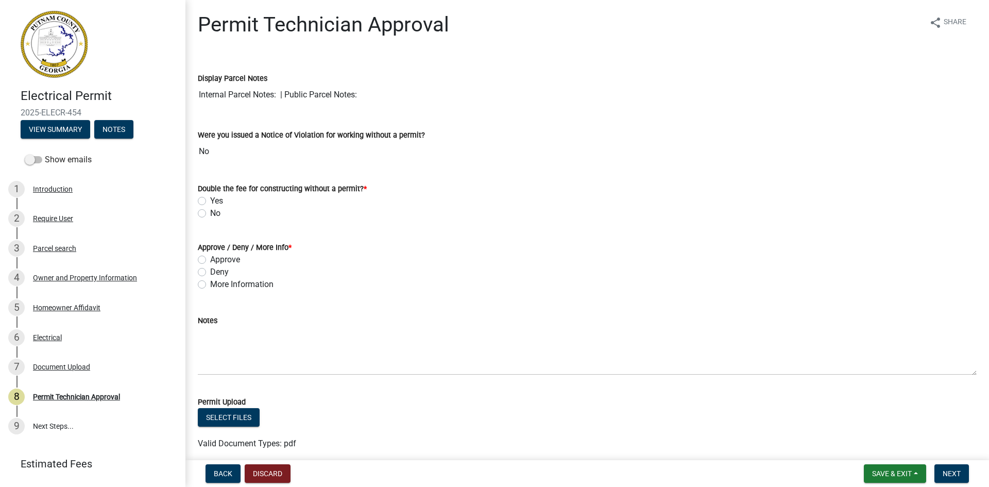
click at [210, 213] on label "No" at bounding box center [215, 213] width 10 height 12
click at [210, 213] on input "No" at bounding box center [213, 210] width 7 height 7
radio input "true"
click at [210, 260] on label "Approve" at bounding box center [225, 259] width 30 height 12
click at [210, 260] on input "Approve" at bounding box center [213, 256] width 7 height 7
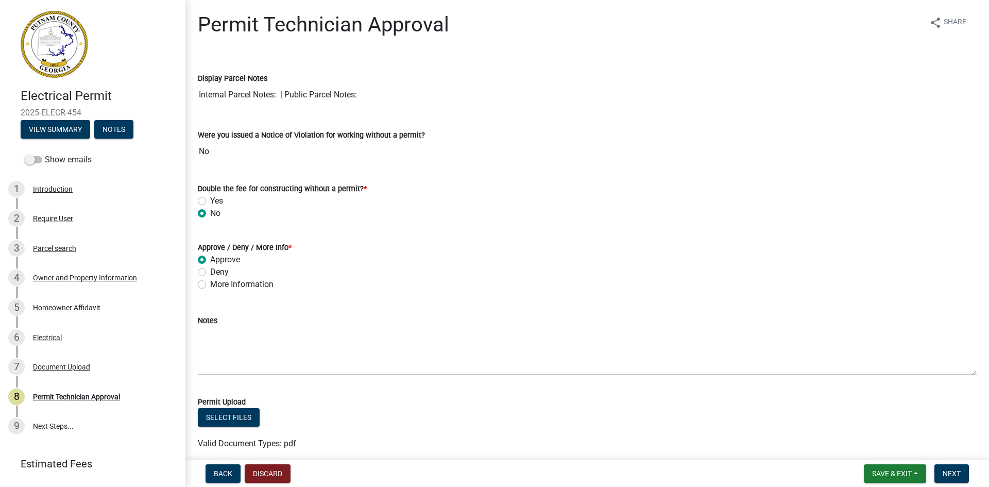
radio input "true"
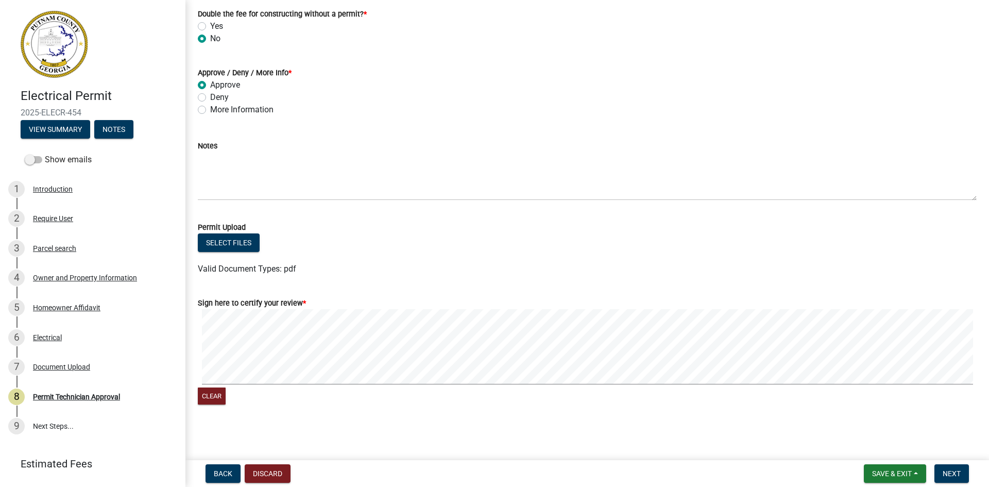
scroll to position [175, 0]
click at [961, 474] on span "Next" at bounding box center [951, 473] width 18 height 8
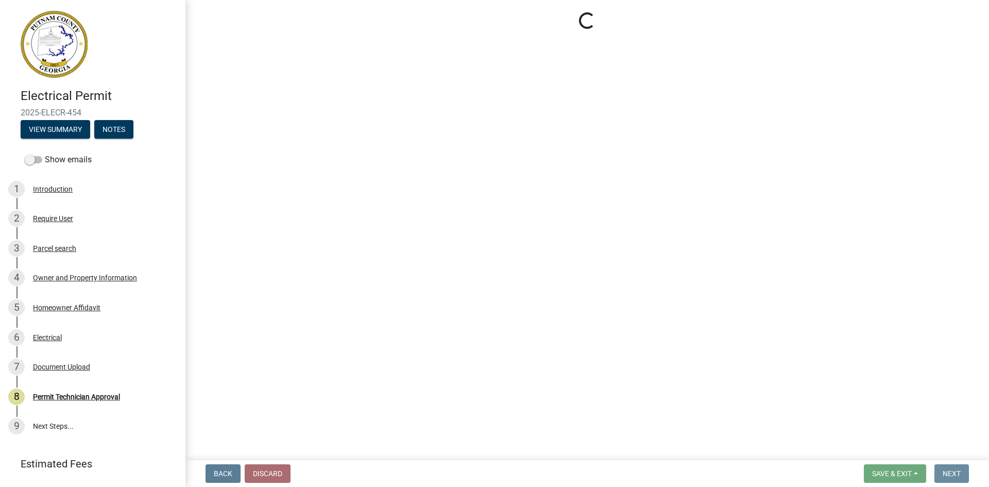
scroll to position [0, 0]
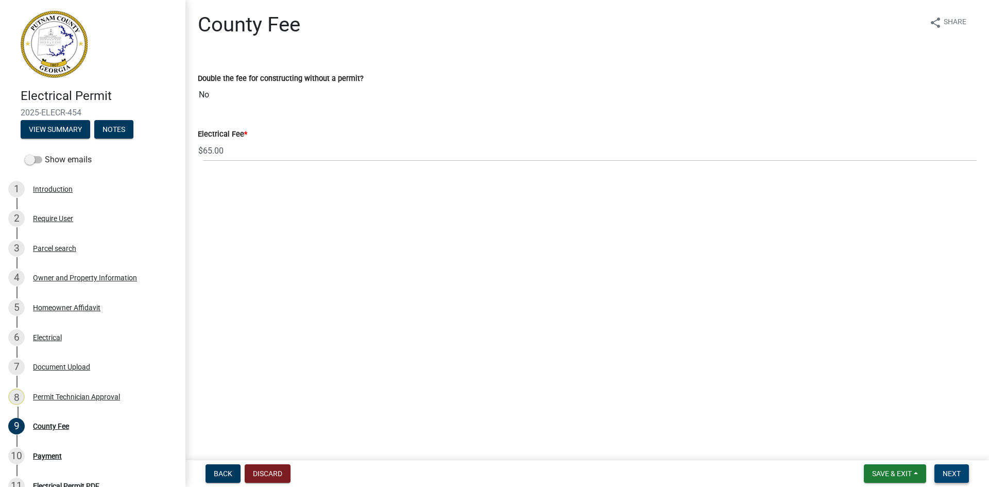
click at [956, 473] on span "Next" at bounding box center [951, 473] width 18 height 8
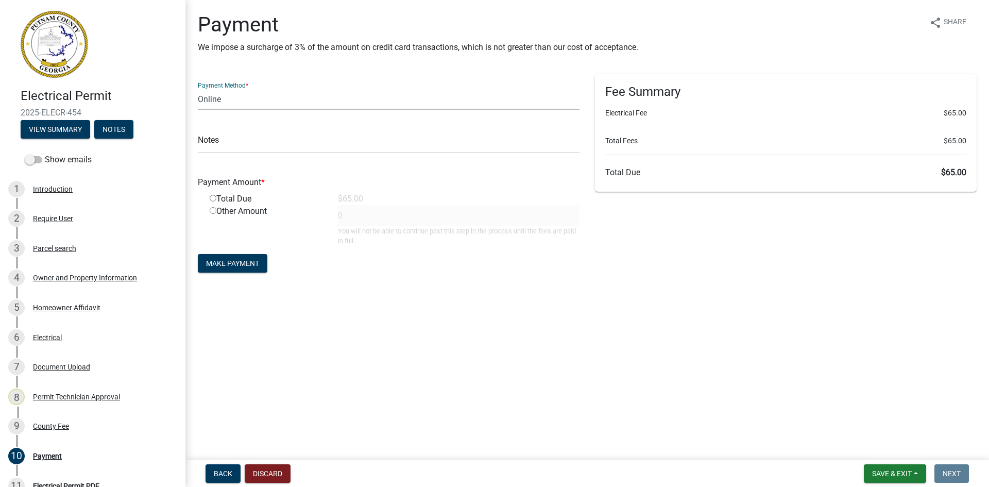
click at [249, 100] on select "Credit Card POS Check Cash Online" at bounding box center [389, 99] width 382 height 21
select select "1: 0"
click at [198, 89] on select "Credit Card POS Check Cash Online" at bounding box center [389, 99] width 382 height 21
click at [238, 143] on input "text" at bounding box center [389, 142] width 382 height 21
type input "191"
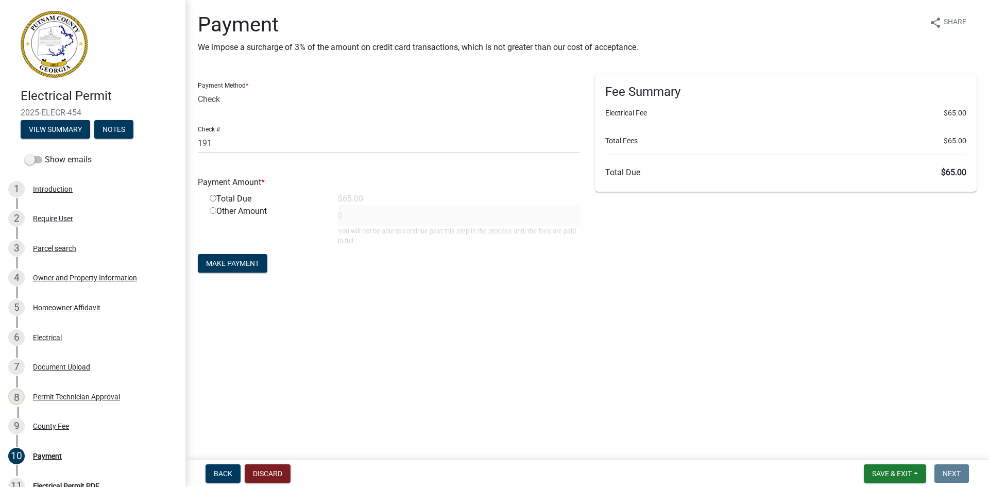
click at [213, 199] on input "radio" at bounding box center [213, 198] width 7 height 7
radio input "true"
type input "65"
click at [242, 264] on span "Make Payment" at bounding box center [232, 263] width 53 height 8
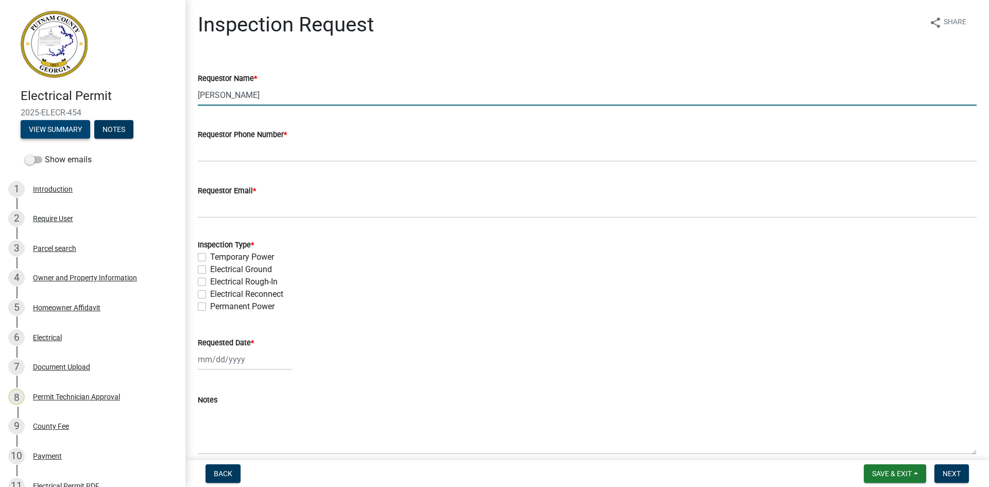
drag, startPoint x: 256, startPoint y: 96, endPoint x: 83, endPoint y: 136, distance: 177.7
click at [87, 130] on div "Electrical Permit 2025-ELECR-454 View Summary Notes Show emails 1 Introduction …" at bounding box center [494, 243] width 989 height 487
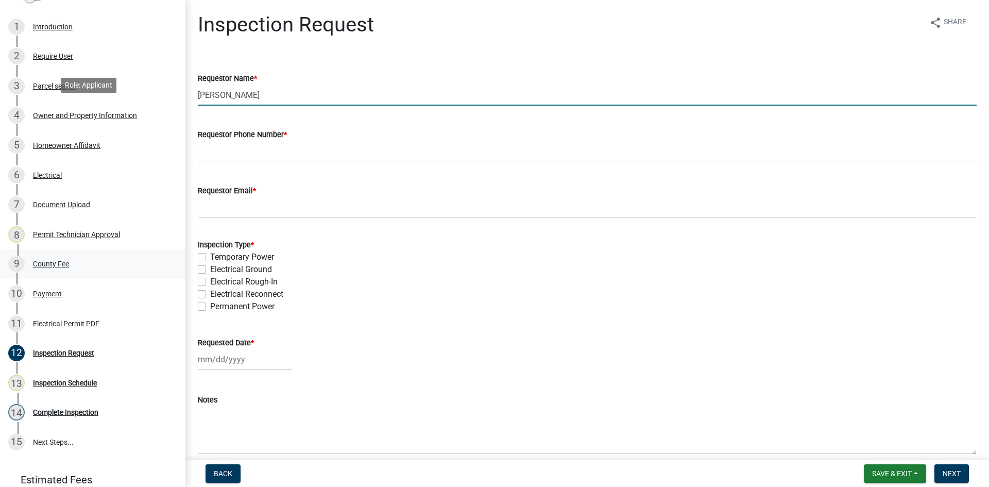
scroll to position [103, 0]
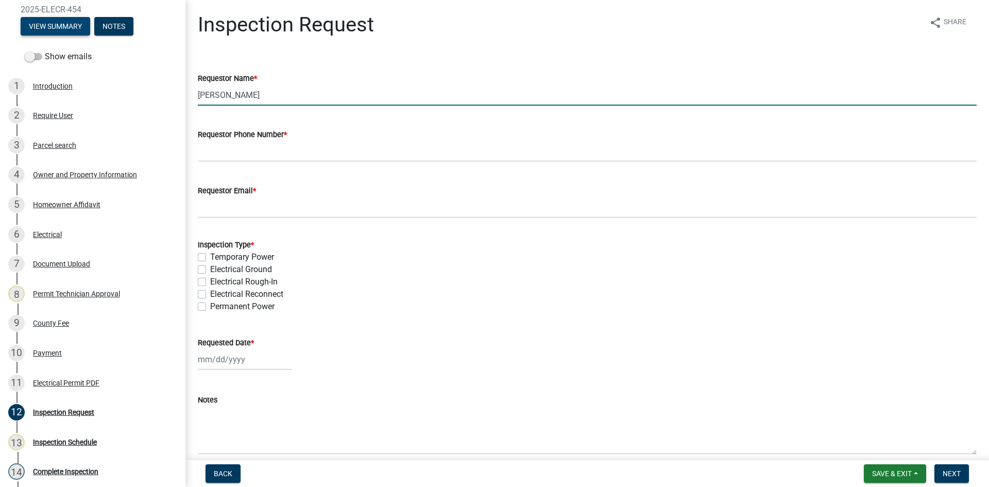
click at [82, 28] on button "View Summary" at bounding box center [56, 26] width 70 height 19
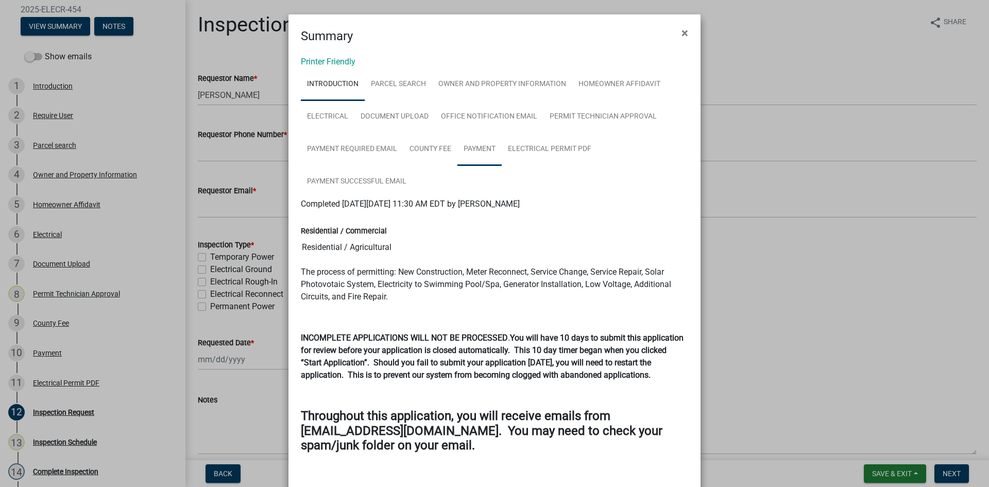
click at [463, 145] on link "Payment" at bounding box center [479, 149] width 44 height 33
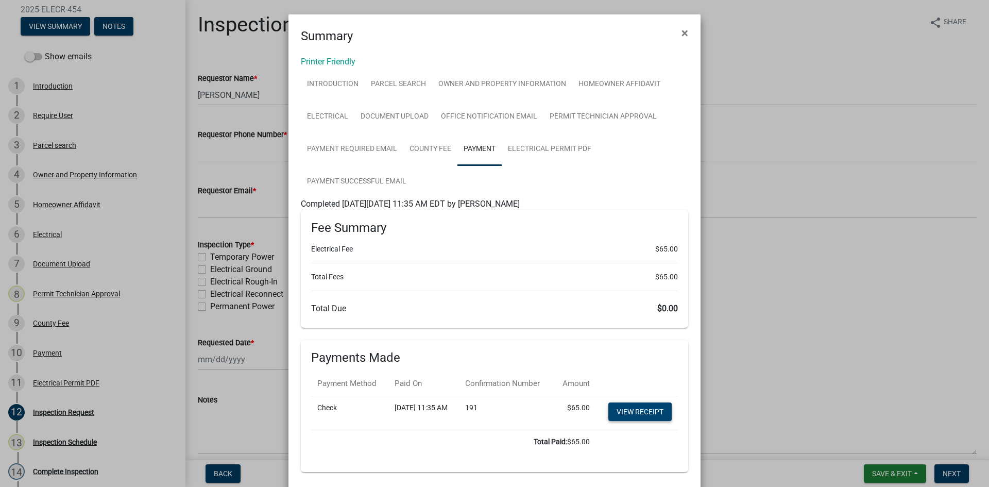
click at [639, 421] on link "View receipt" at bounding box center [639, 411] width 63 height 19
click at [552, 139] on link "Electrical Permit PDF" at bounding box center [550, 149] width 96 height 33
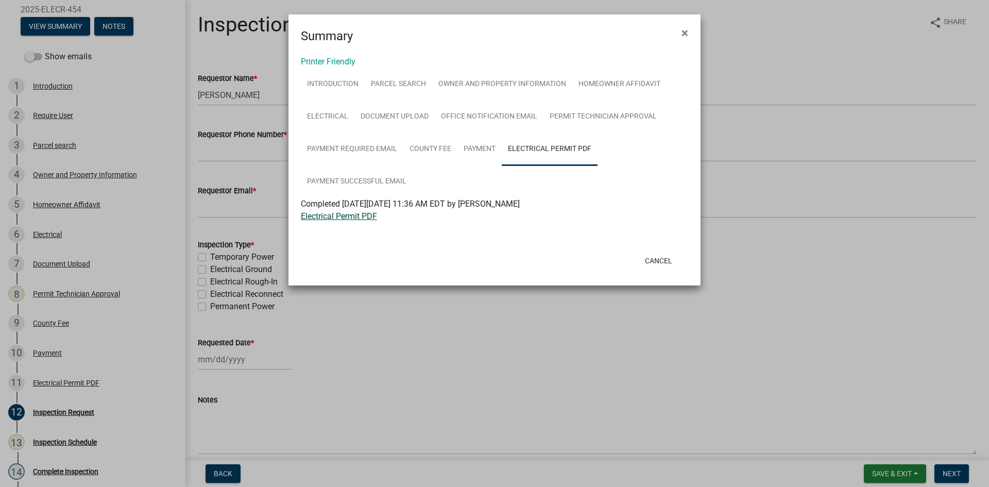
click at [359, 220] on link "Electrical Permit PDF" at bounding box center [339, 216] width 76 height 10
click at [655, 261] on button "Cancel" at bounding box center [659, 260] width 44 height 19
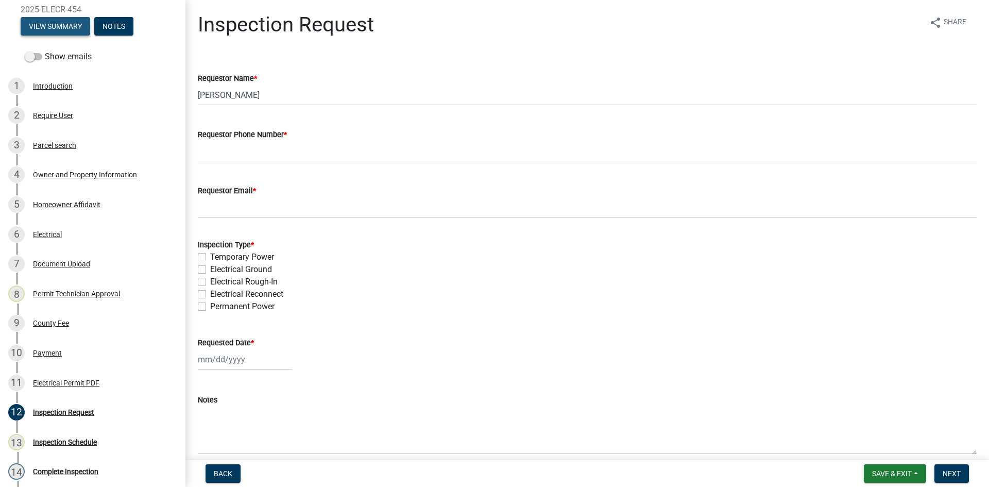
click at [72, 25] on button "View Summary" at bounding box center [56, 26] width 70 height 19
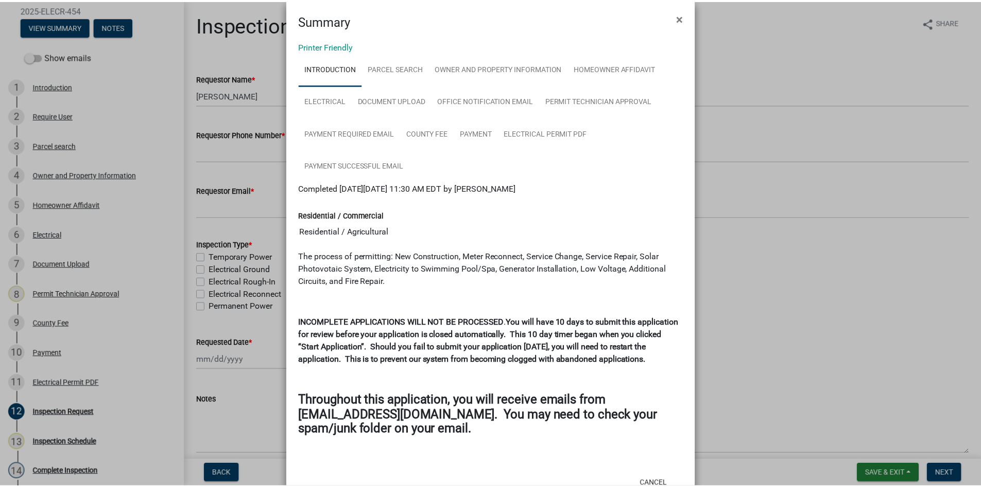
scroll to position [0, 0]
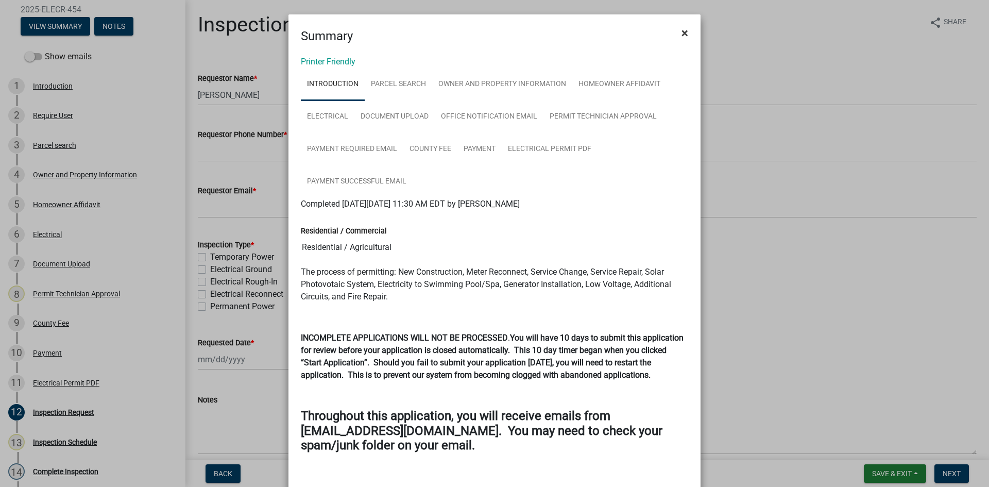
click at [681, 35] on span "×" at bounding box center [684, 33] width 7 height 14
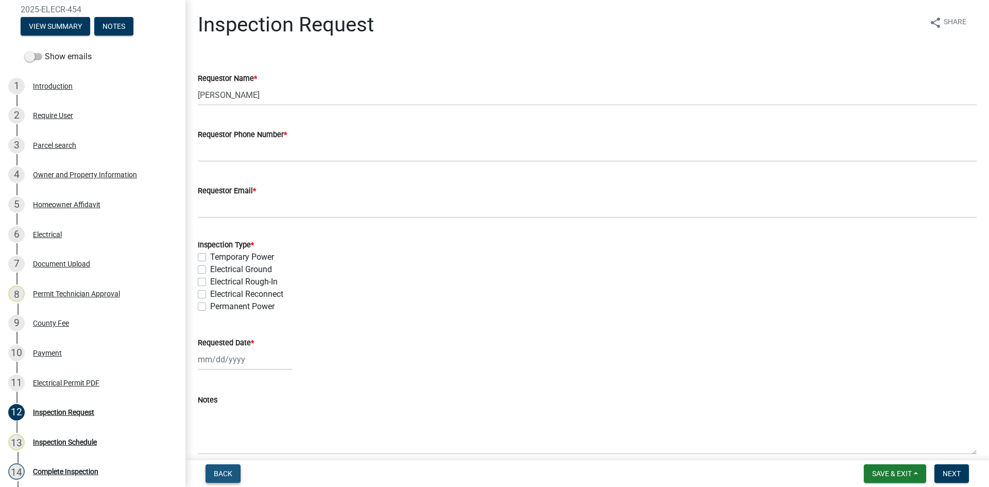
click at [224, 473] on span "Back" at bounding box center [223, 473] width 19 height 8
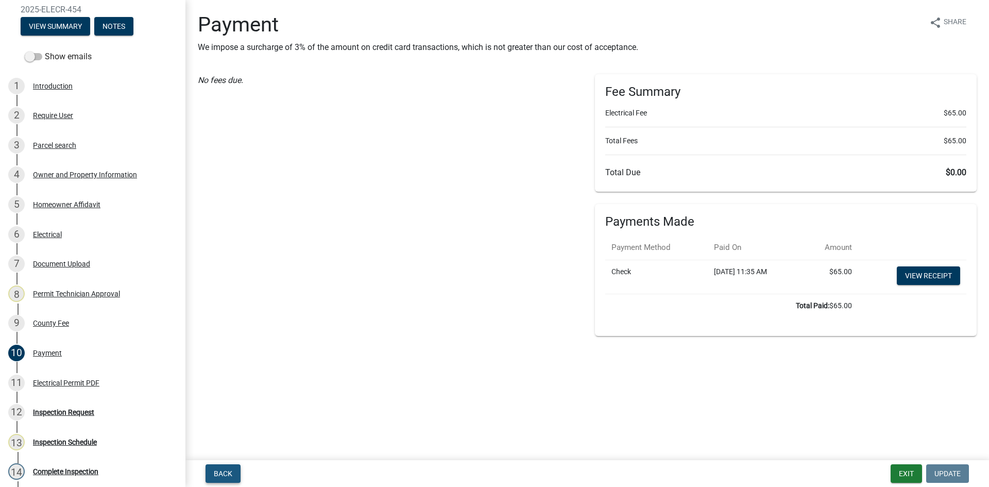
click at [235, 469] on button "Back" at bounding box center [222, 473] width 35 height 19
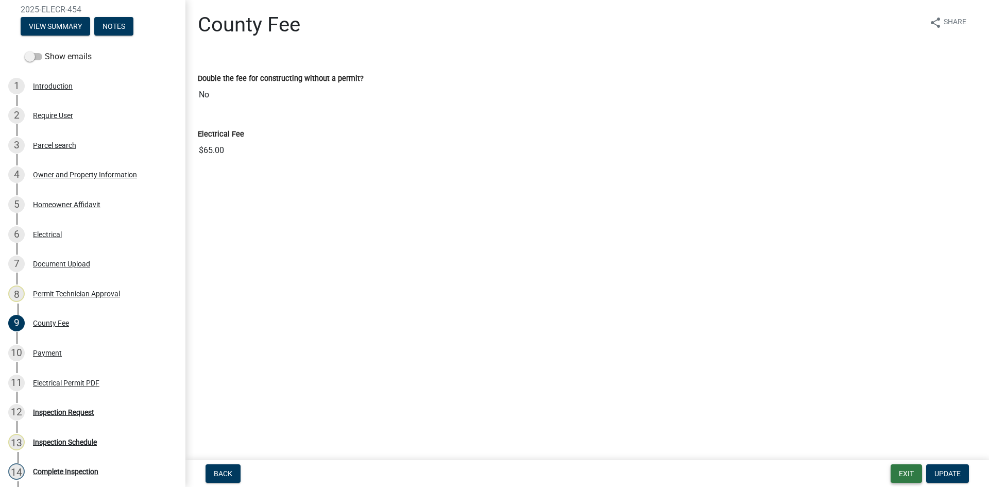
click at [908, 469] on button "Exit" at bounding box center [905, 473] width 31 height 19
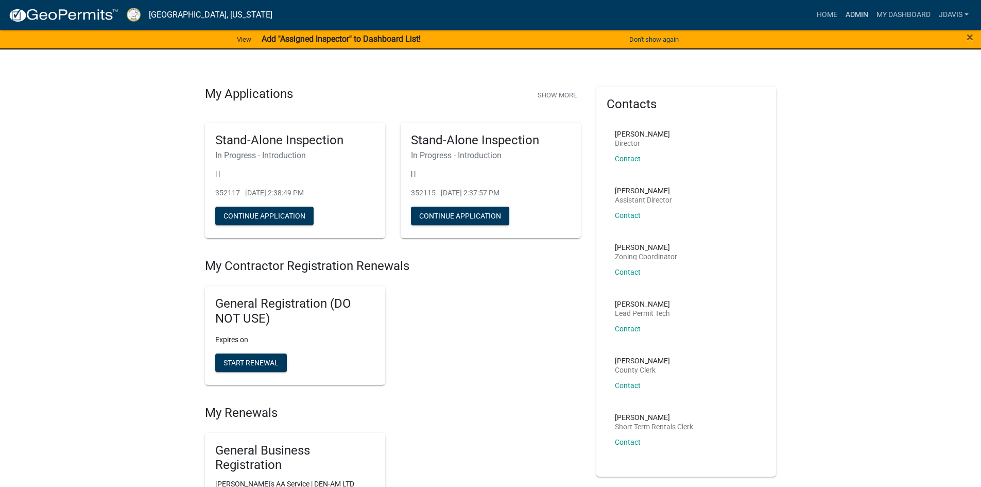
click at [849, 15] on link "Admin" at bounding box center [857, 15] width 31 height 20
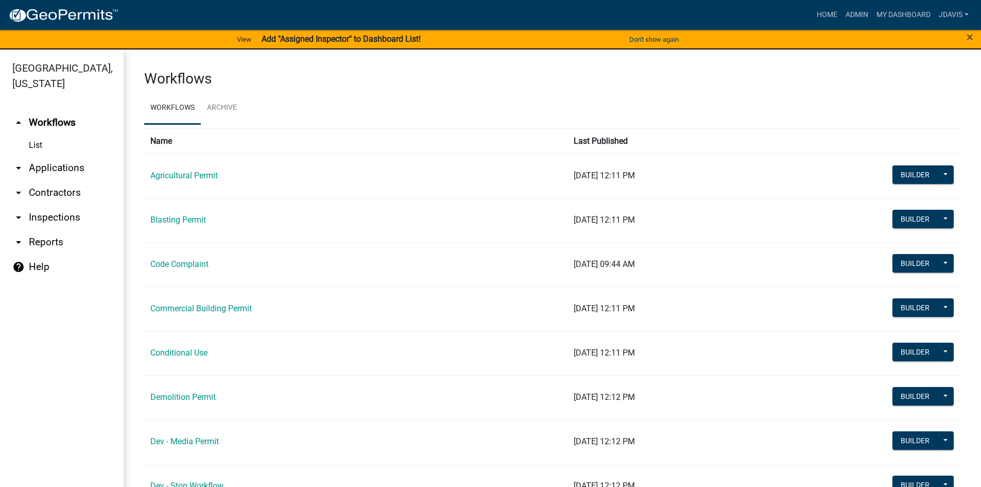
click at [55, 171] on link "arrow_drop_down Applications" at bounding box center [62, 168] width 124 height 25
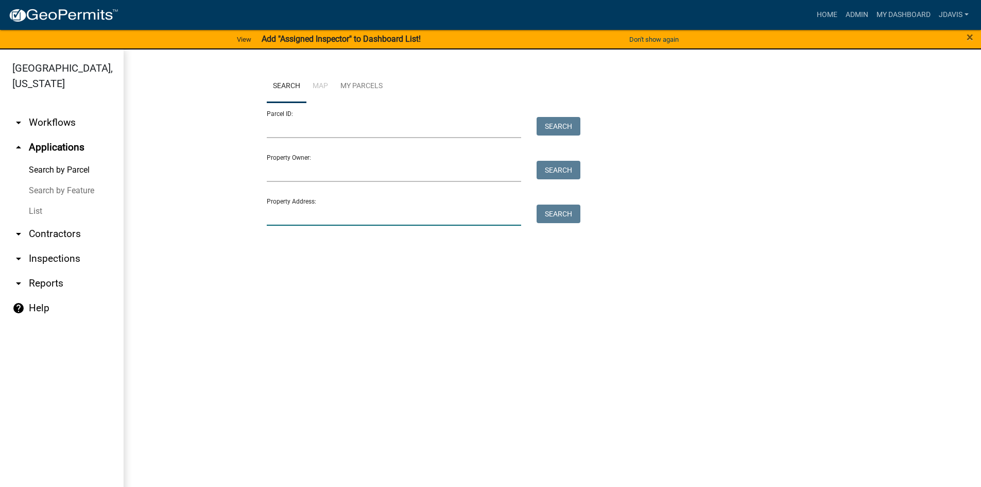
click at [355, 223] on input "Property Address:" at bounding box center [394, 214] width 255 height 21
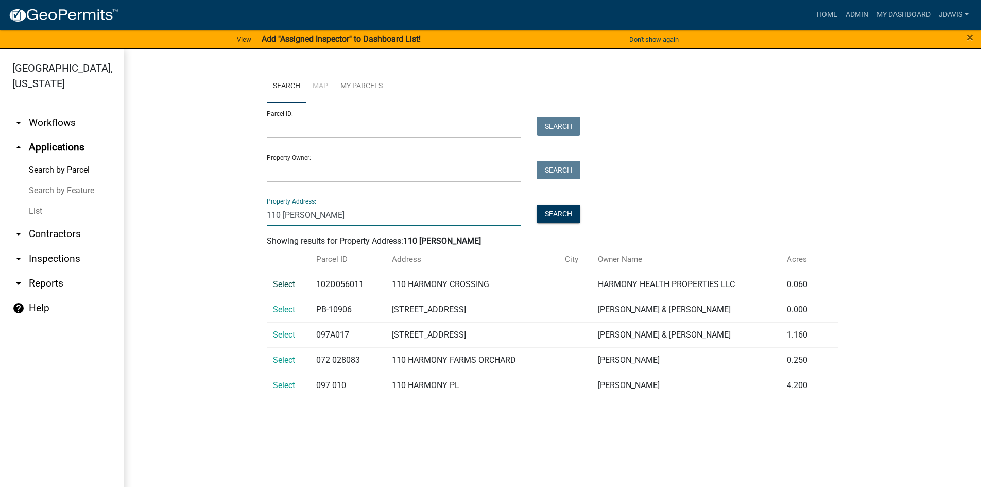
type input "110 [PERSON_NAME]"
click at [279, 283] on span "Select" at bounding box center [284, 284] width 22 height 10
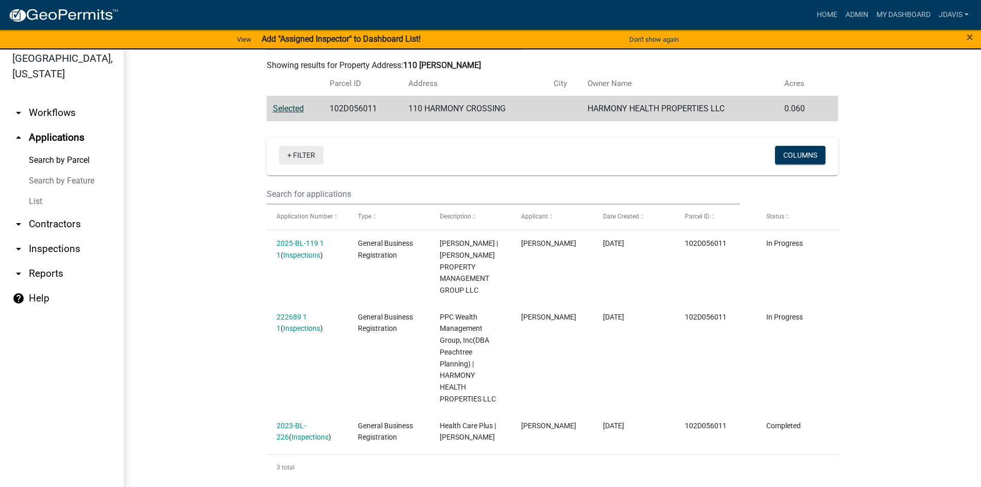
scroll to position [12, 0]
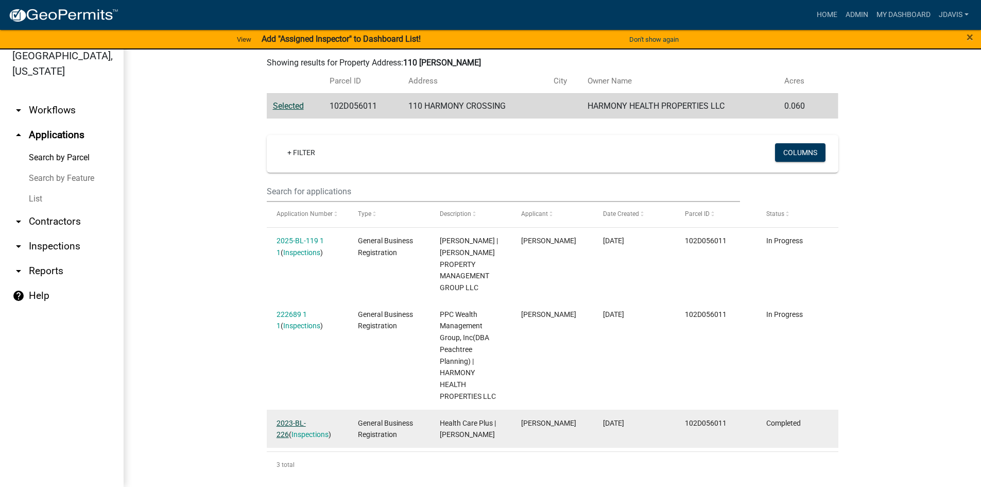
click at [302, 419] on link "2023-BL-226" at bounding box center [291, 429] width 29 height 20
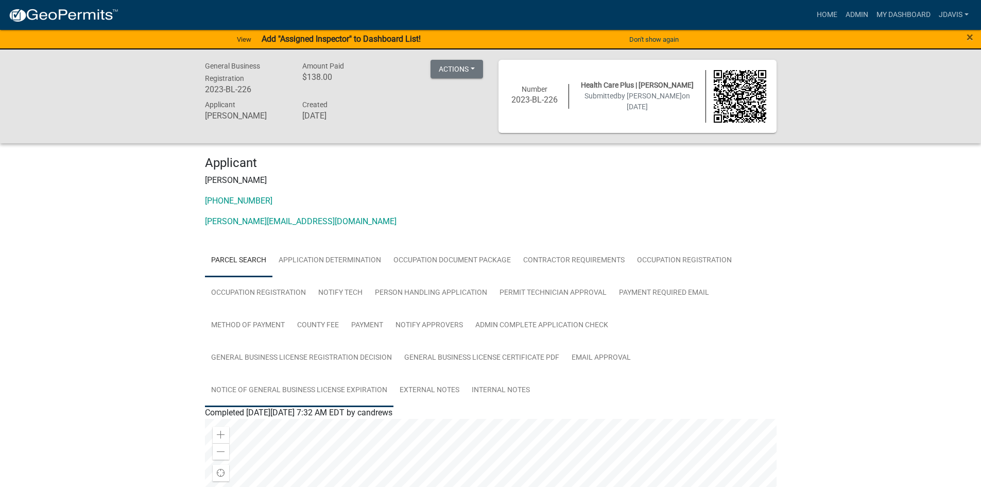
click at [319, 385] on link "Notice of General Business License Expiration" at bounding box center [299, 390] width 188 height 33
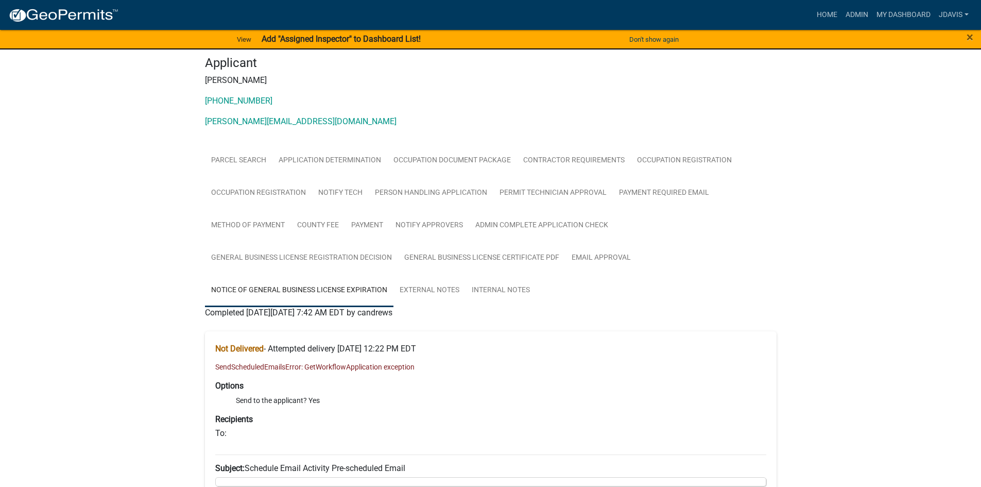
scroll to position [155, 0]
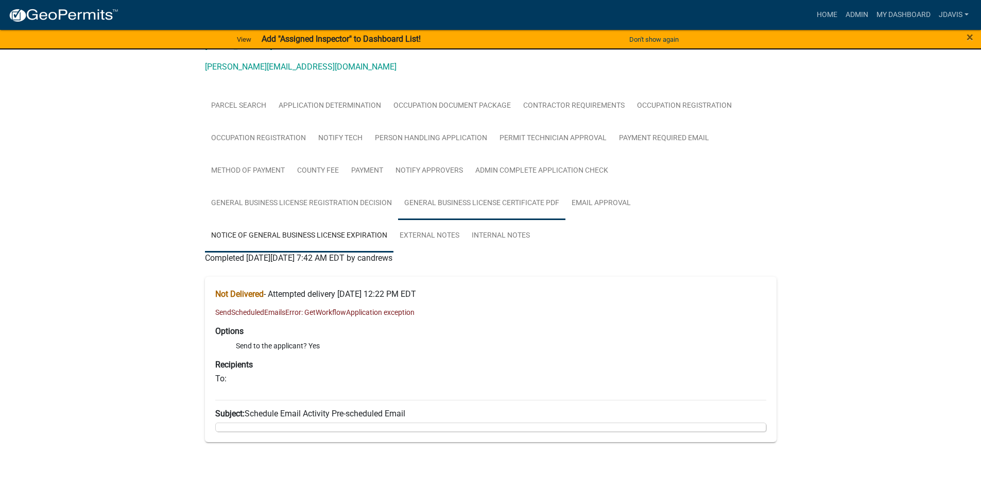
click at [501, 198] on link "General Business License Certificate PDF" at bounding box center [481, 203] width 167 height 33
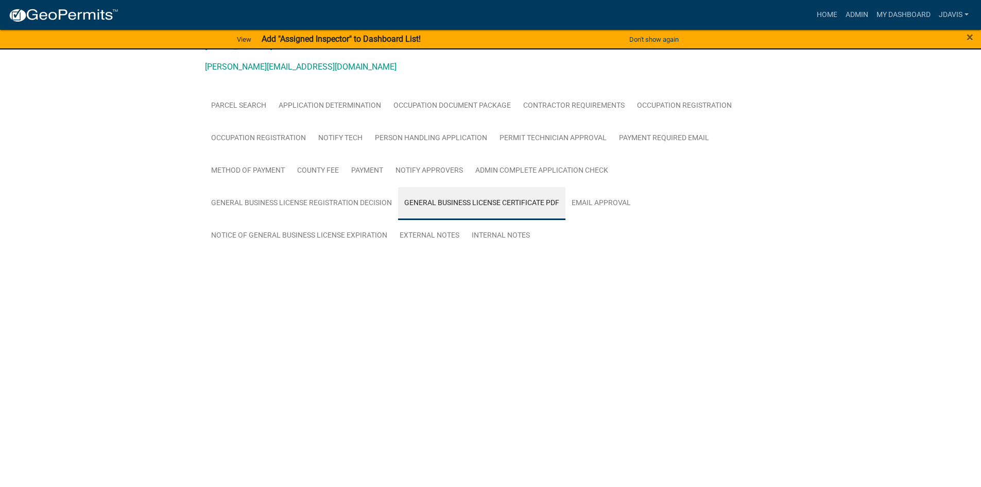
scroll to position [0, 0]
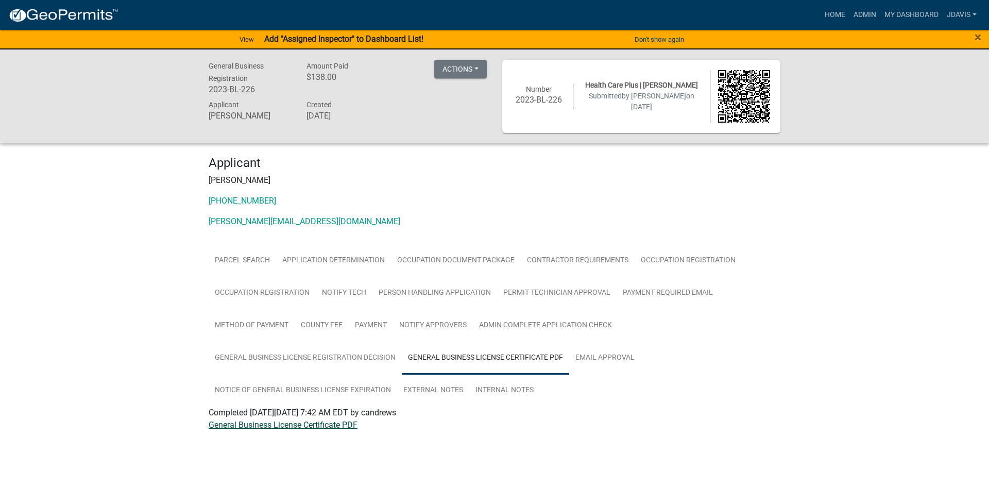
click at [295, 422] on link "General Business License Certificate PDF" at bounding box center [283, 425] width 149 height 10
click at [613, 364] on link "Email Approval" at bounding box center [605, 357] width 72 height 33
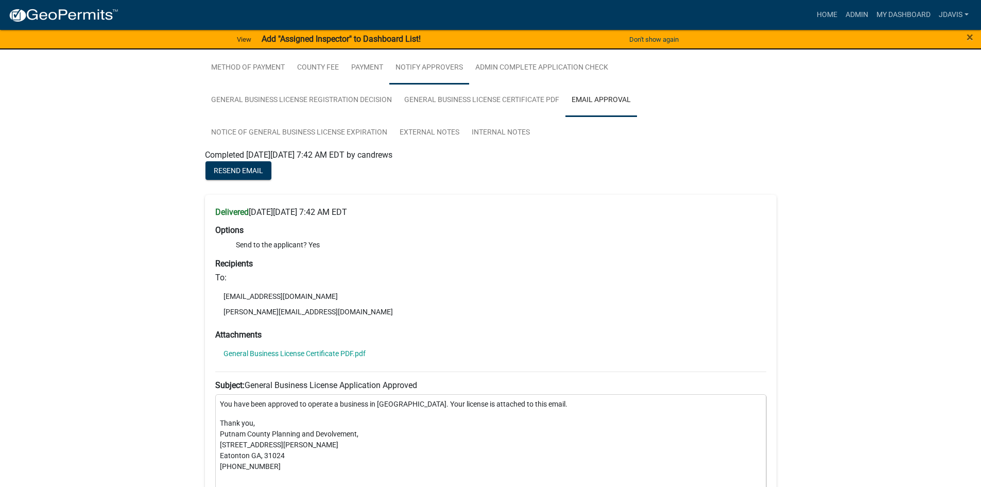
scroll to position [206, 0]
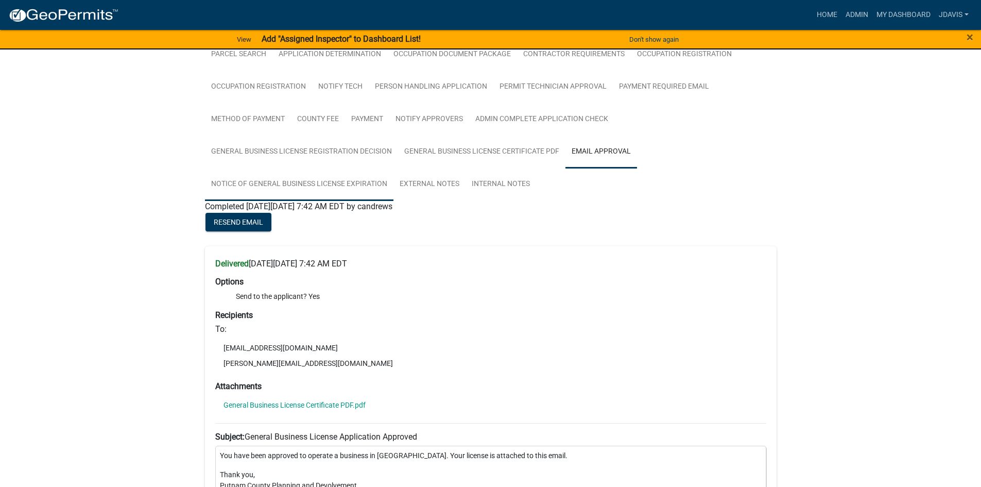
click at [360, 184] on link "Notice of General Business License Expiration" at bounding box center [299, 184] width 188 height 33
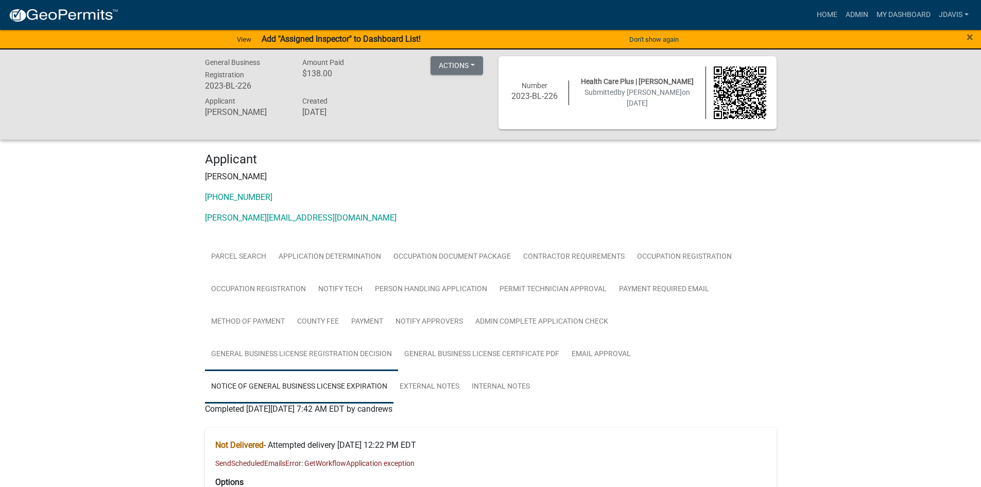
scroll to position [0, 0]
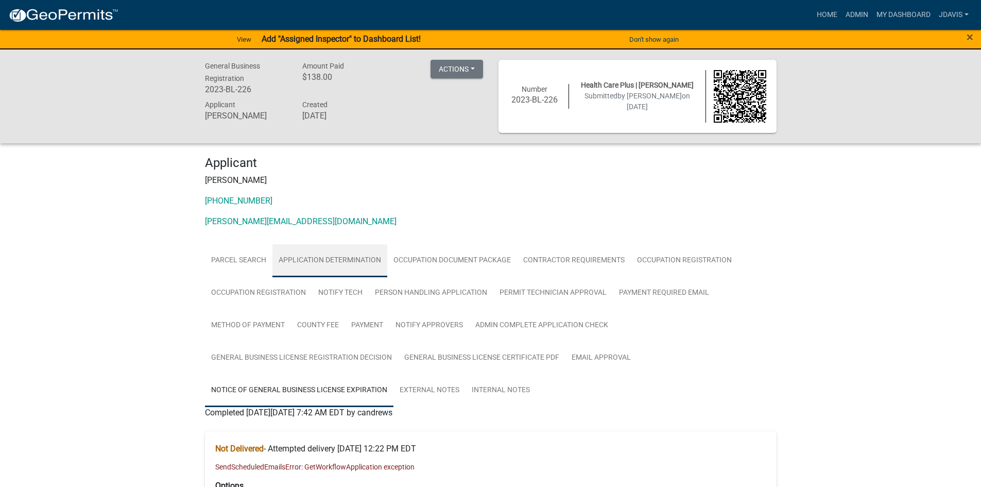
click at [316, 255] on link "Application Determination" at bounding box center [329, 260] width 115 height 33
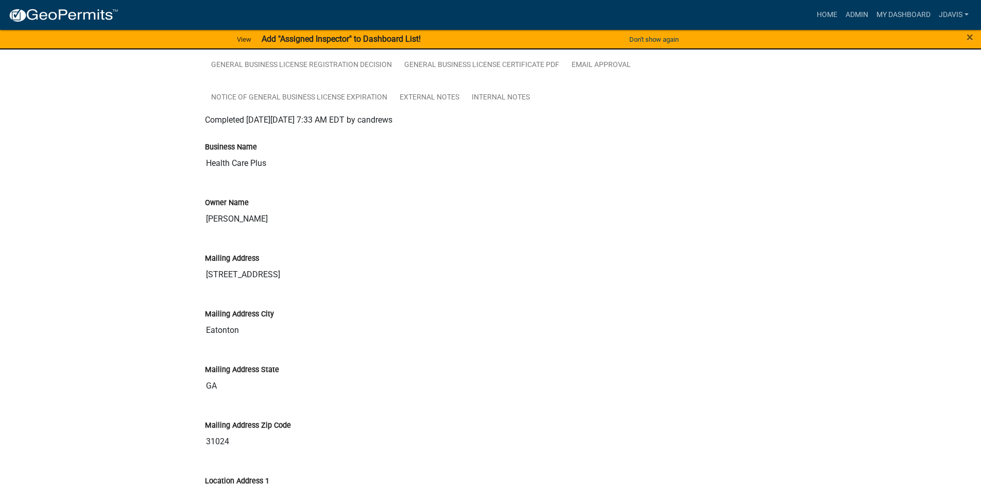
scroll to position [309, 0]
